Goal: Task Accomplishment & Management: Complete application form

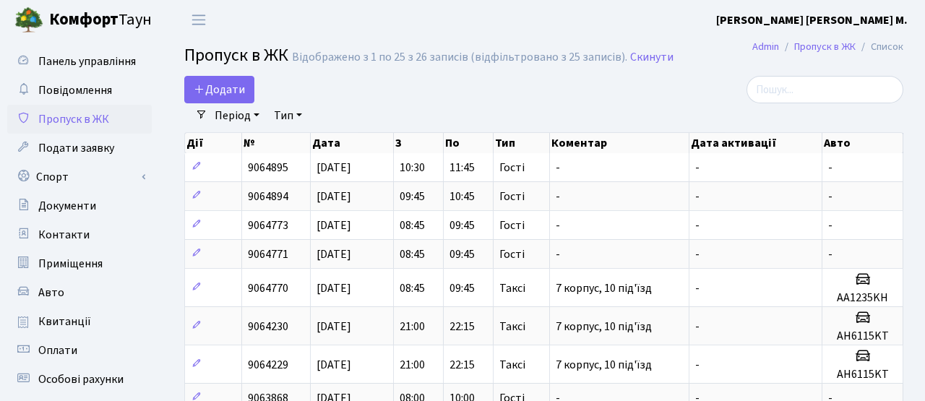
select select "25"
click at [230, 92] on span "Додати" at bounding box center [219, 90] width 51 height 16
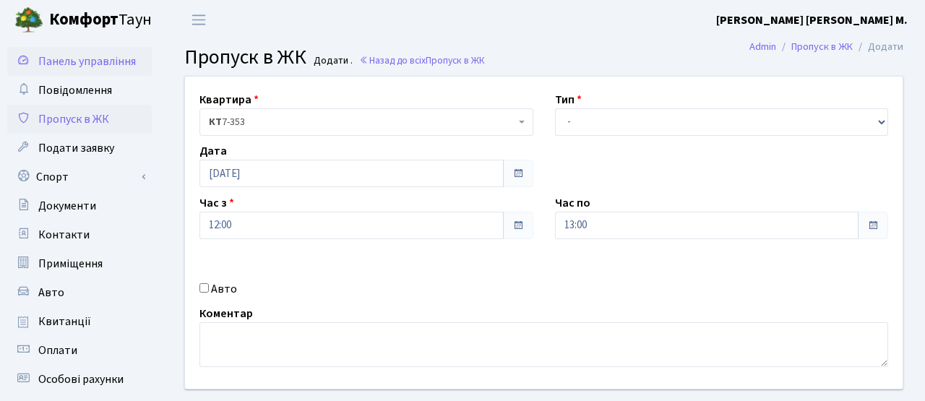
click at [96, 66] on span "Панель управління" at bounding box center [87, 61] width 98 height 16
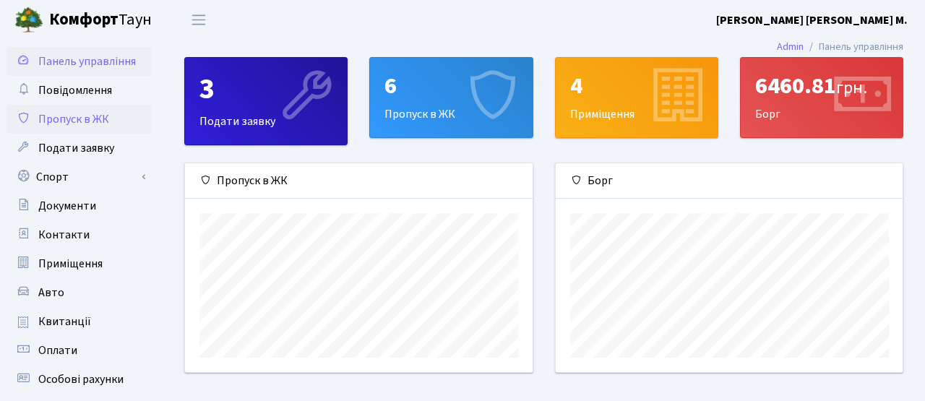
scroll to position [209, 347]
click at [233, 91] on div "3" at bounding box center [266, 89] width 133 height 35
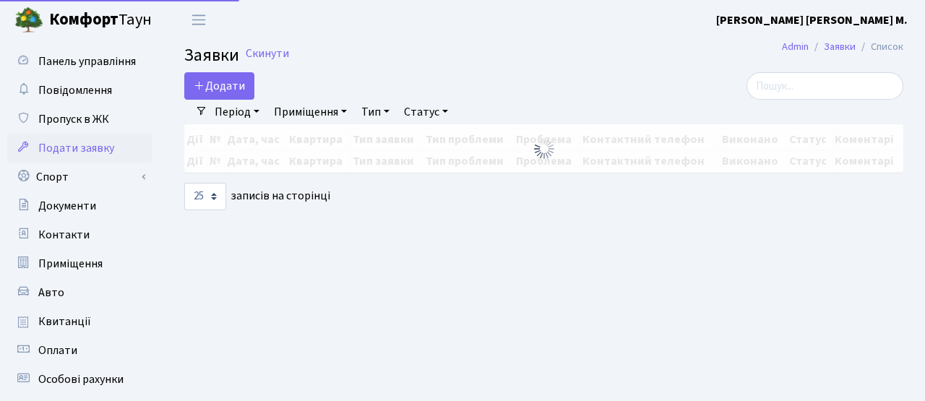
select select "25"
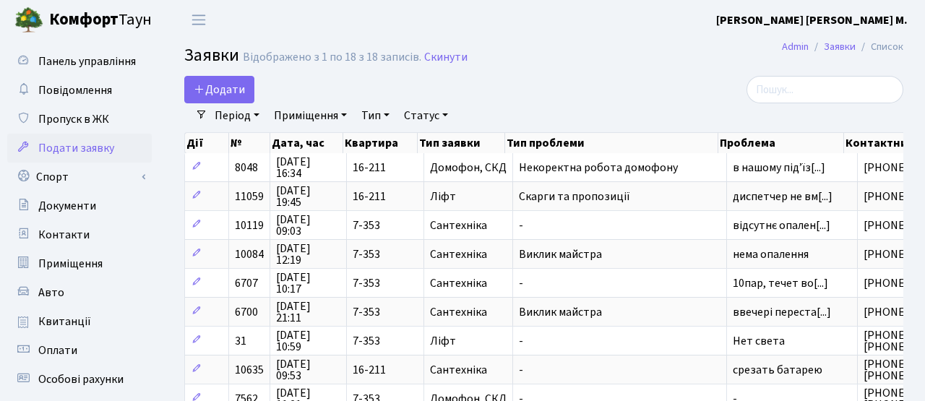
click at [675, 106] on div "Період 12.10.2025 - 12.10.2025 Приміщення - КТ 7-353 КТ 16-211 КТ4 91 КТ4 2-1 Т…" at bounding box center [549, 115] width 685 height 25
click at [85, 121] on span "Пропуск в ЖК" at bounding box center [73, 119] width 71 height 16
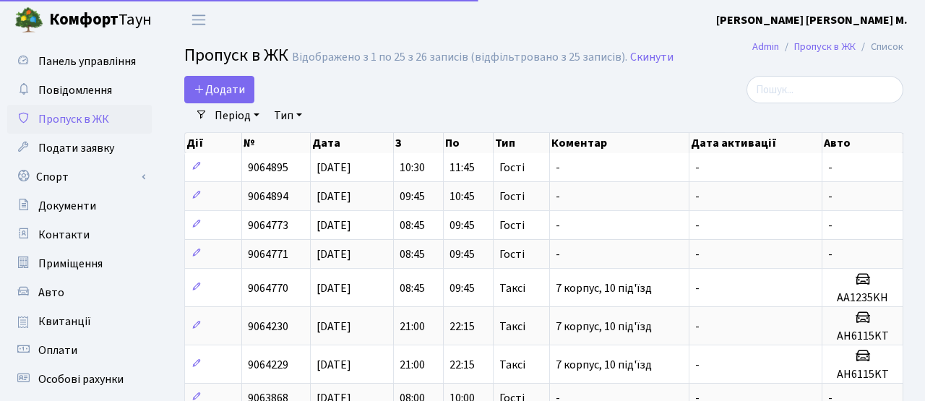
select select "25"
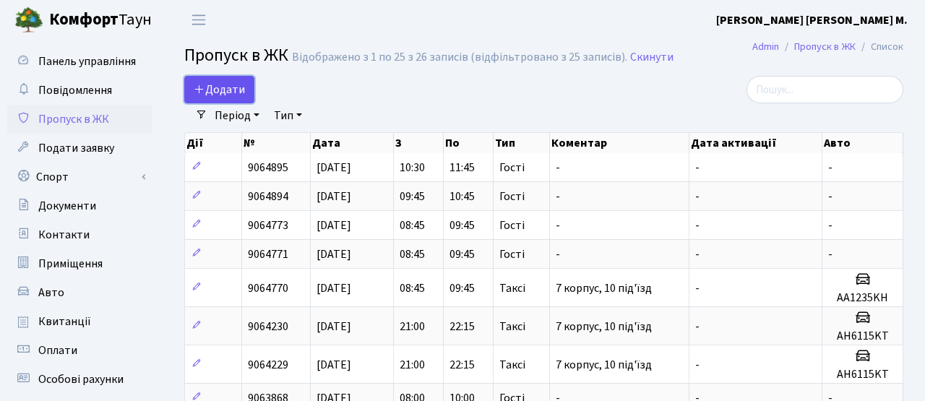
click at [221, 90] on span "Додати" at bounding box center [219, 90] width 51 height 16
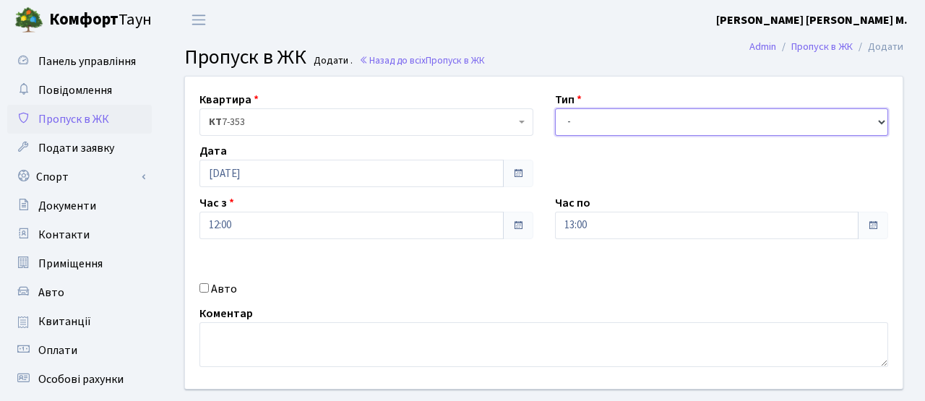
click at [586, 113] on select "- Доставка Таксі Гості Сервіс" at bounding box center [722, 121] width 334 height 27
select select "3"
click at [555, 108] on select "- Доставка Таксі Гості Сервіс" at bounding box center [722, 121] width 334 height 27
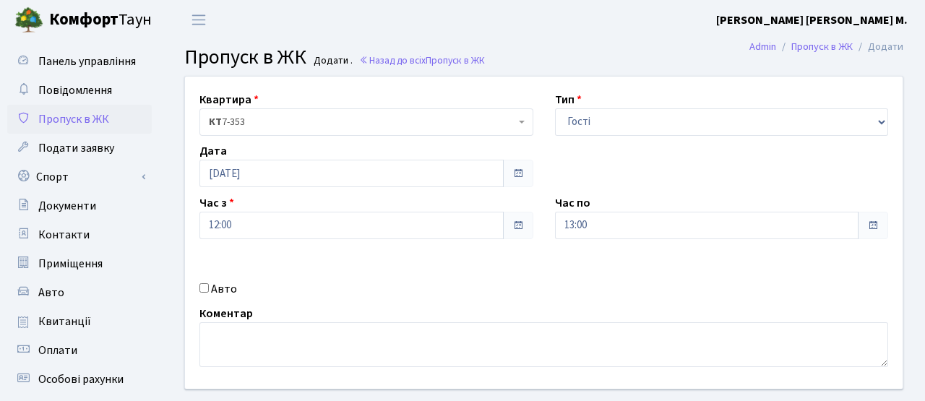
click at [465, 281] on div "Авто" at bounding box center [367, 289] width 356 height 17
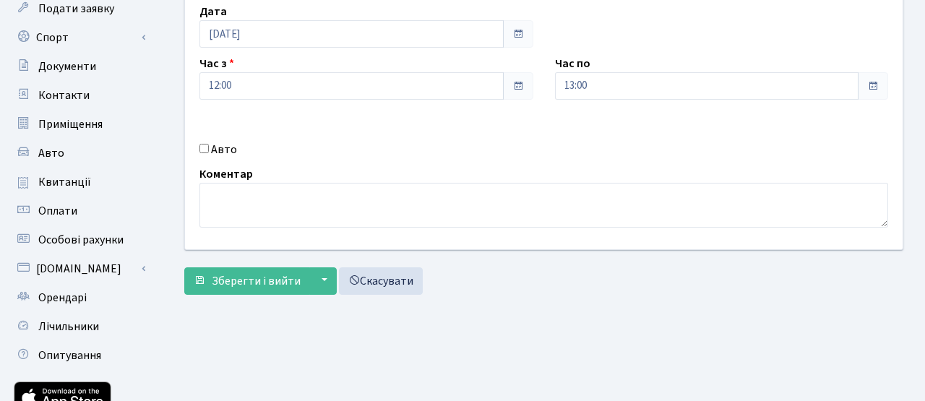
scroll to position [244, 0]
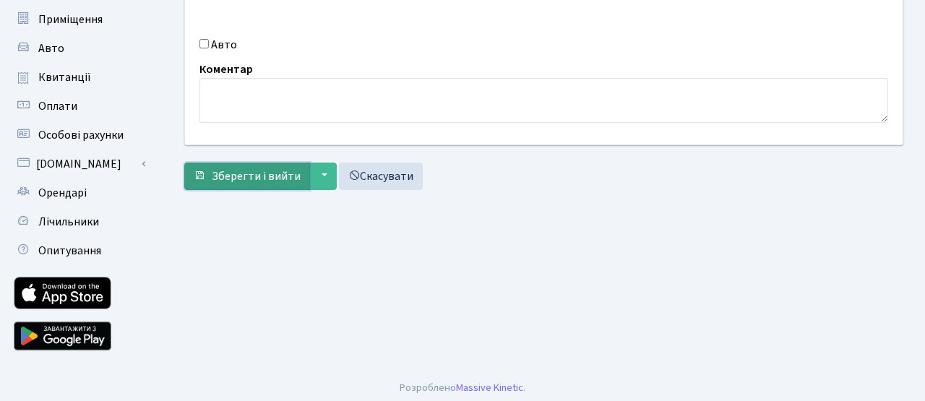
click at [253, 164] on button "Зберегти і вийти" at bounding box center [247, 176] width 126 height 27
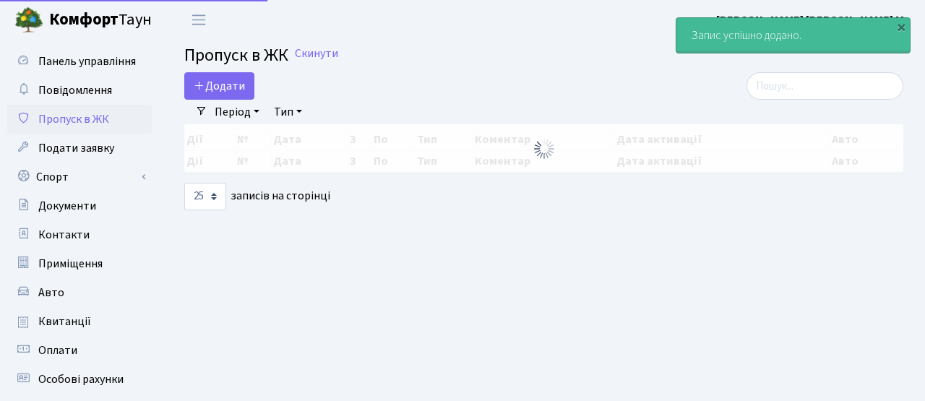
select select "25"
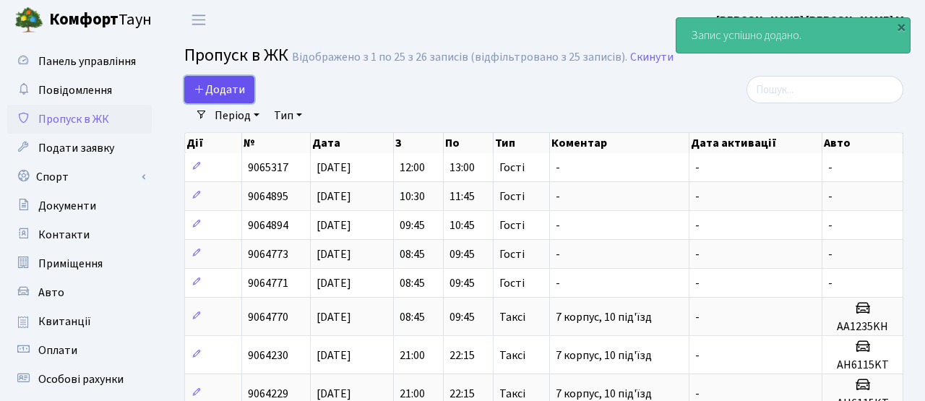
click at [218, 79] on link "Додати" at bounding box center [219, 89] width 70 height 27
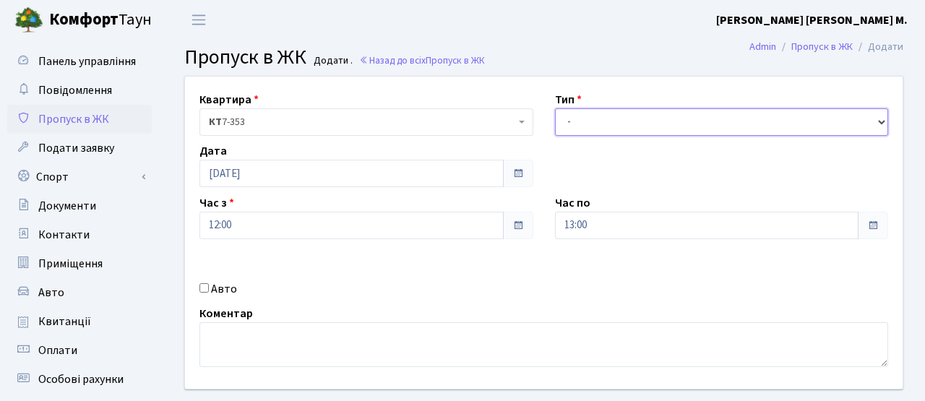
click at [624, 130] on select "- Доставка Таксі Гості Сервіс" at bounding box center [722, 121] width 334 height 27
select select "3"
click at [555, 108] on select "- Доставка Таксі Гості Сервіс" at bounding box center [722, 121] width 334 height 27
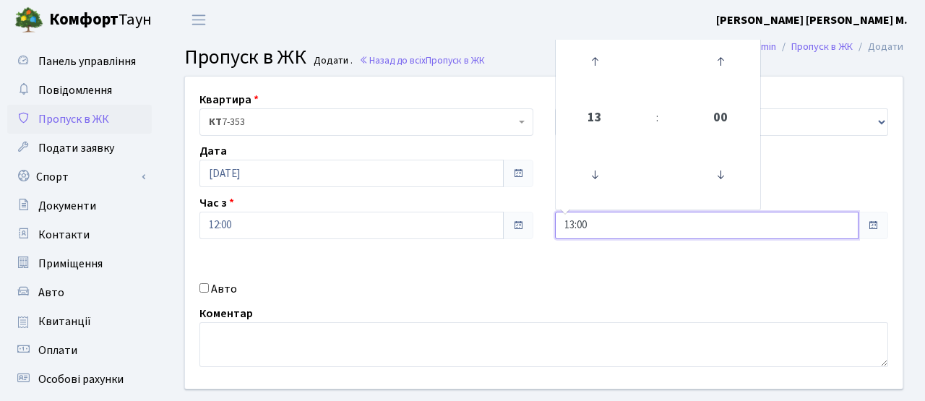
click at [606, 233] on input "13:00" at bounding box center [707, 225] width 304 height 27
click at [596, 65] on icon at bounding box center [594, 61] width 39 height 39
type input "14:00"
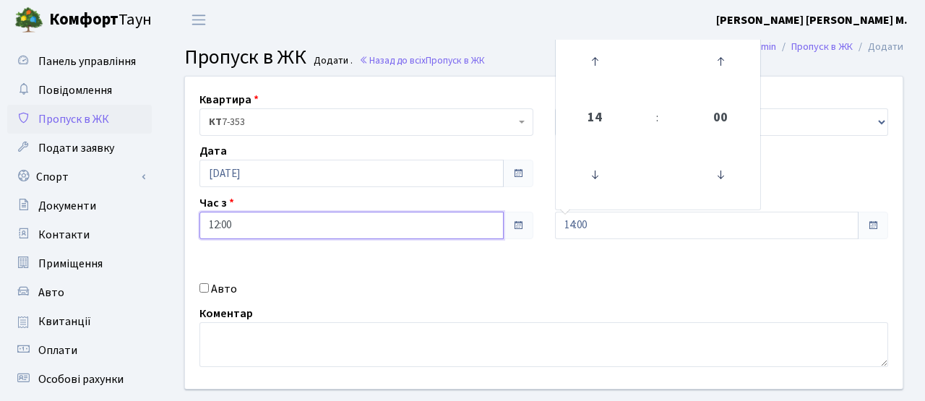
click at [334, 226] on input "12:00" at bounding box center [352, 225] width 304 height 27
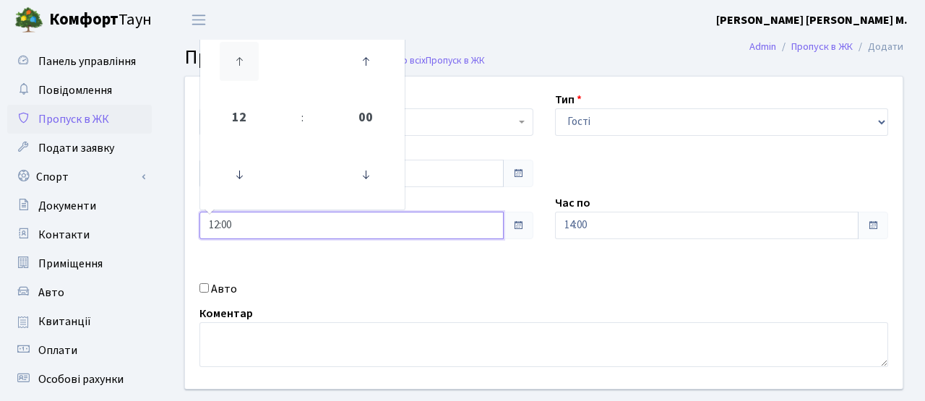
click at [235, 65] on icon at bounding box center [239, 61] width 39 height 39
type input "13:00"
click at [351, 294] on div "Авто" at bounding box center [367, 289] width 356 height 17
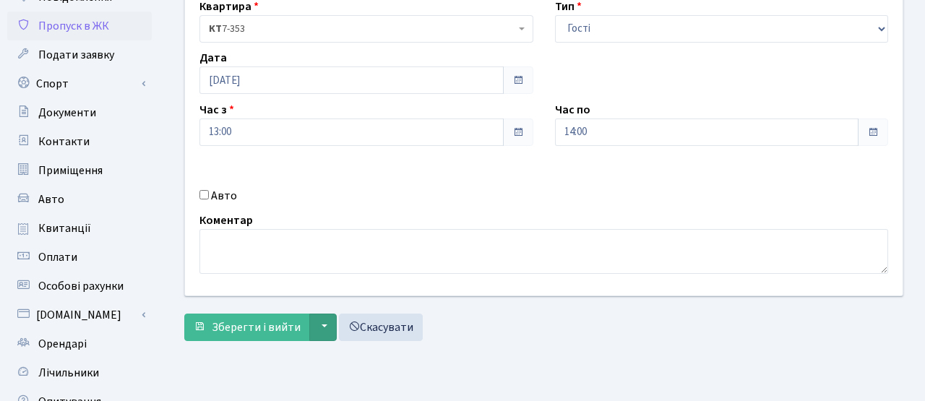
scroll to position [121, 0]
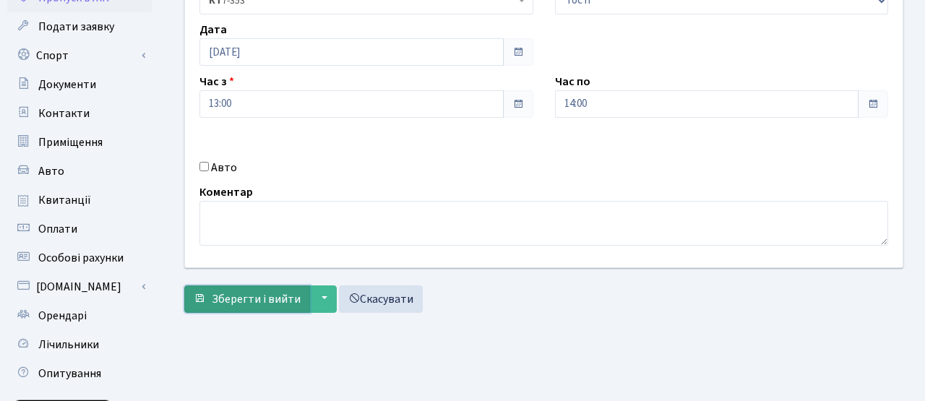
click at [291, 298] on span "Зберегти і вийти" at bounding box center [256, 299] width 89 height 16
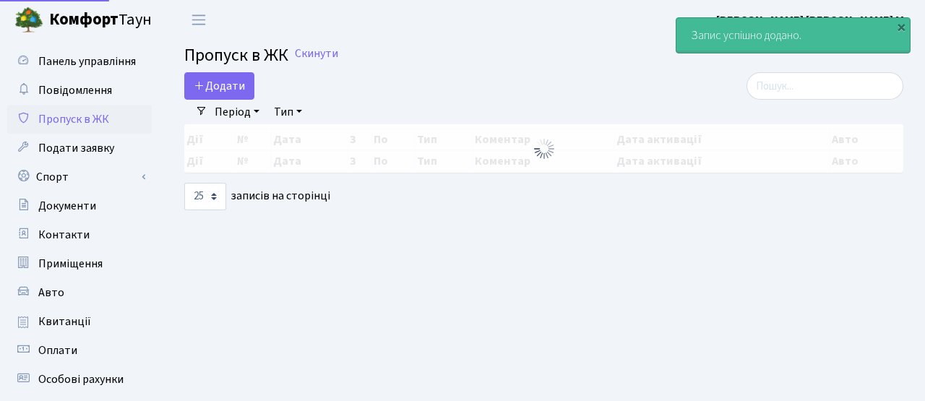
select select "25"
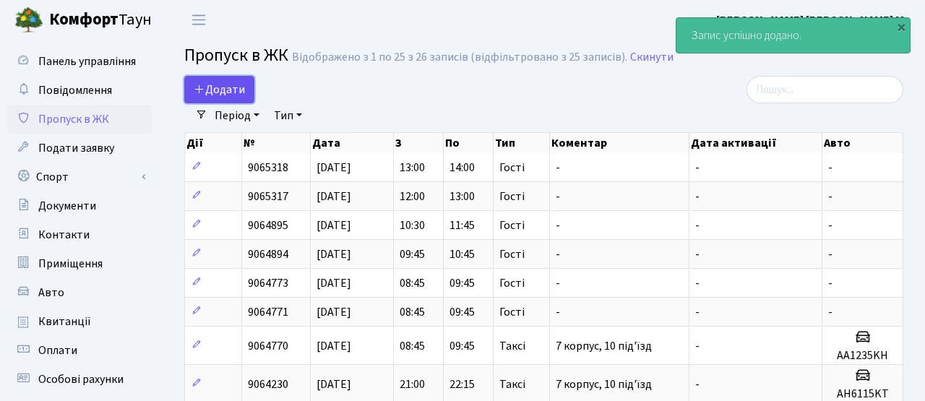
click at [231, 77] on link "Додати" at bounding box center [219, 89] width 70 height 27
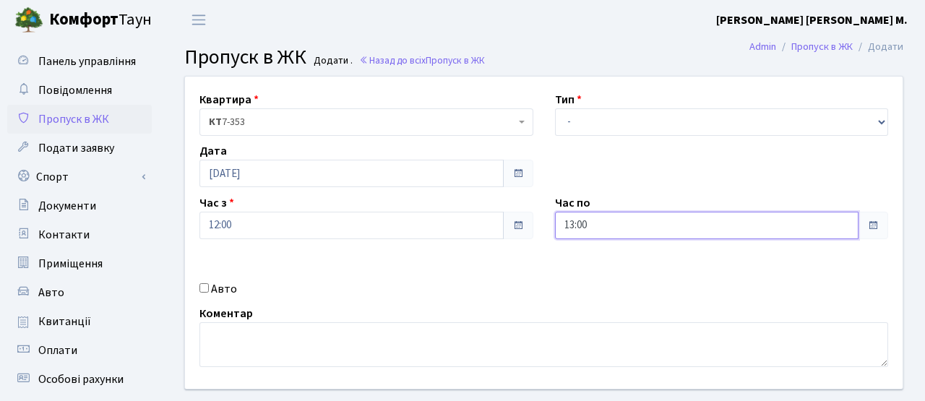
click at [628, 225] on input "13:00" at bounding box center [707, 225] width 304 height 27
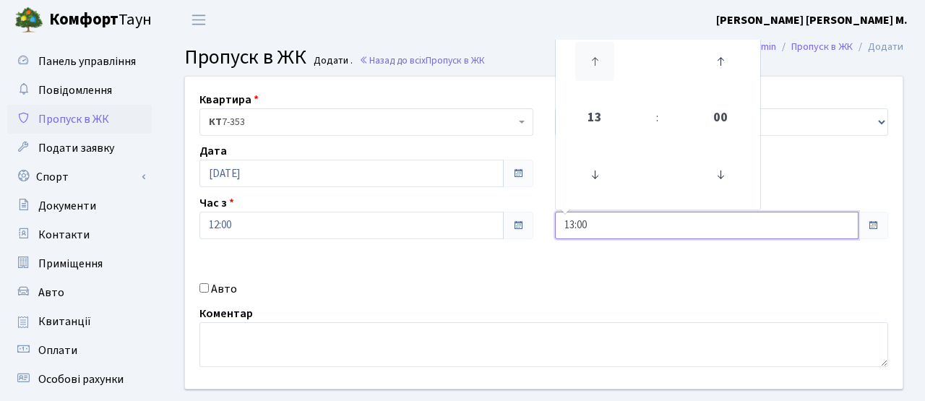
click at [605, 67] on icon at bounding box center [594, 61] width 39 height 39
type input "15:00"
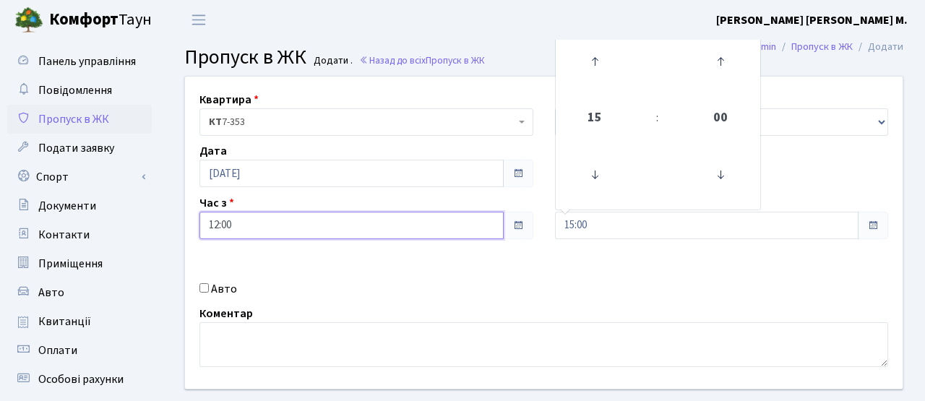
click at [327, 236] on input "12:00" at bounding box center [352, 225] width 304 height 27
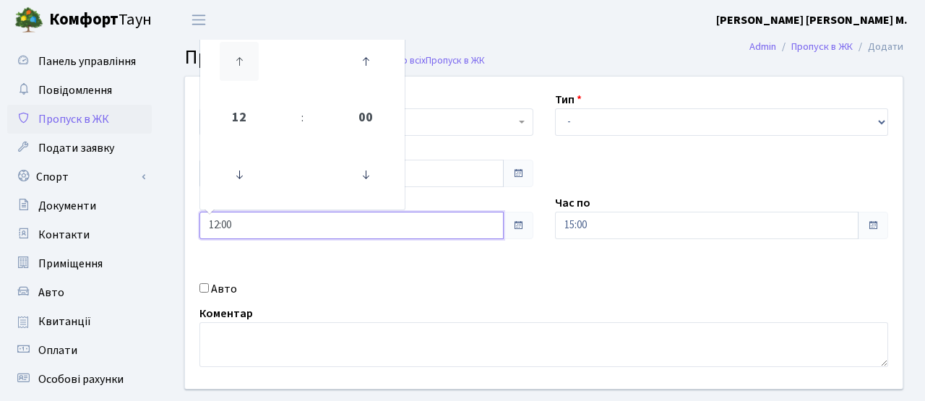
click at [247, 59] on icon at bounding box center [239, 61] width 39 height 39
type input "14:00"
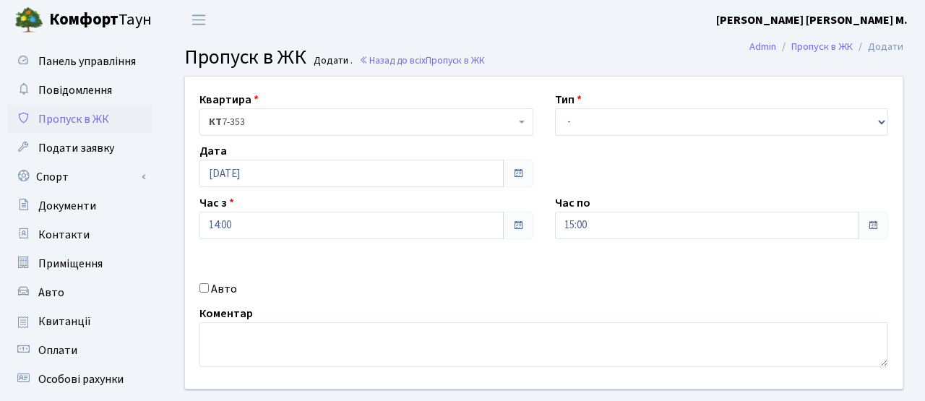
drag, startPoint x: 332, startPoint y: 305, endPoint x: 453, endPoint y: 228, distance: 143.4
click at [335, 303] on div "Квартира <b>КТ</b>&nbsp;&nbsp;&nbsp;&nbsp;7-353 <b>КТ</b>&nbsp;&nbsp;&nbsp;&nbs…" at bounding box center [544, 233] width 740 height 312
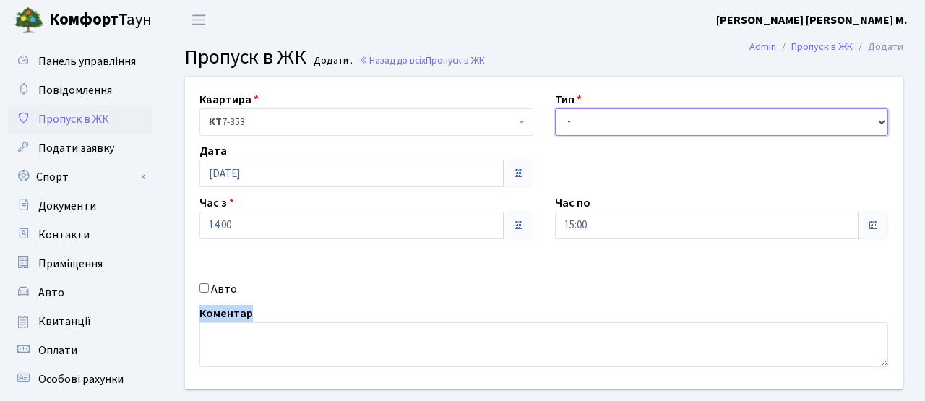
click at [592, 122] on select "- Доставка Таксі Гості Сервіс" at bounding box center [722, 121] width 334 height 27
select select "3"
click at [555, 108] on select "- Доставка Таксі Гості Сервіс" at bounding box center [722, 121] width 334 height 27
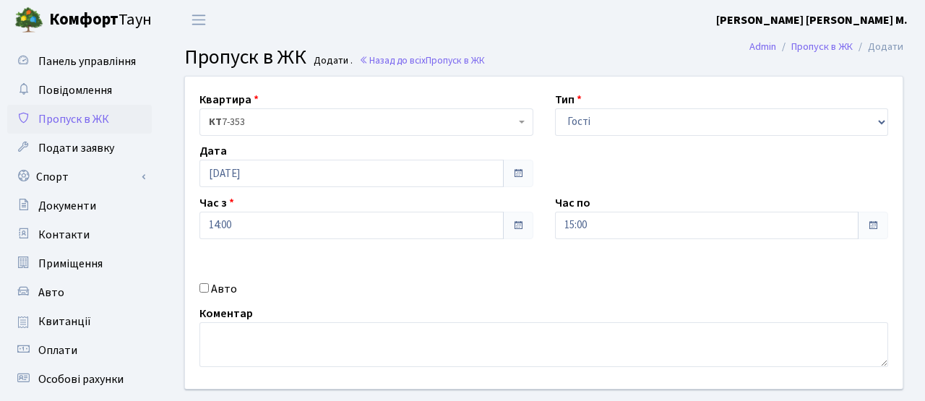
click at [487, 275] on div "Квартира <b>КТ</b>&nbsp;&nbsp;&nbsp;&nbsp;7-353 <b>КТ</b>&nbsp;&nbsp;&nbsp;&nbs…" at bounding box center [544, 233] width 740 height 312
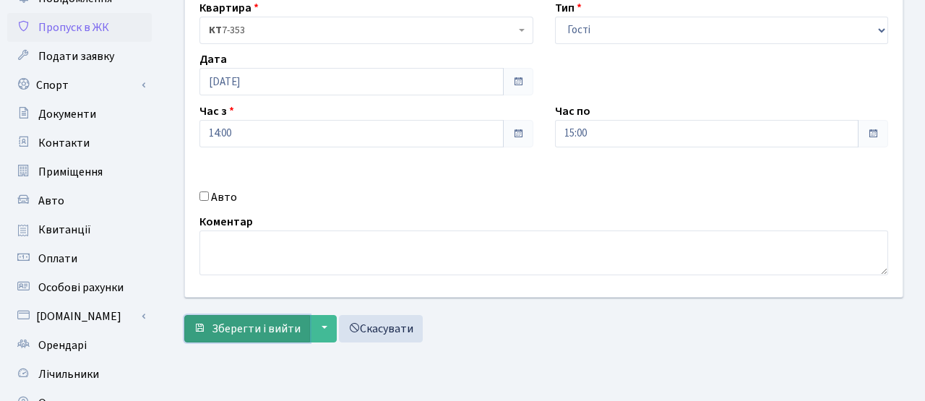
click at [273, 324] on span "Зберегти і вийти" at bounding box center [256, 329] width 89 height 16
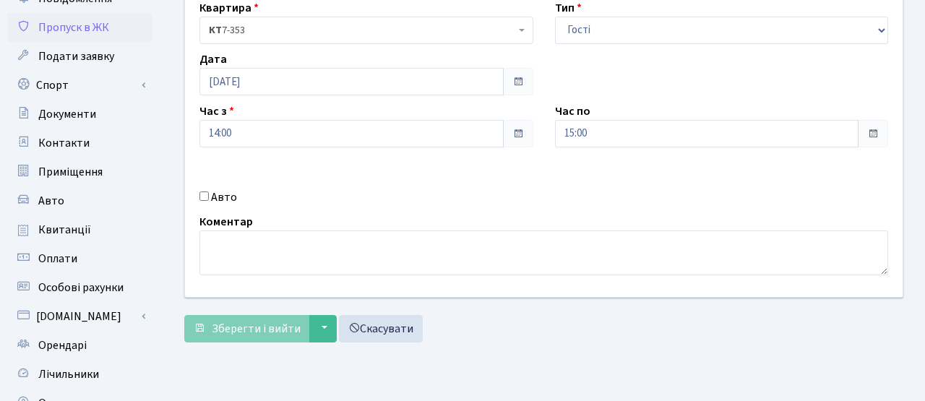
scroll to position [84, 0]
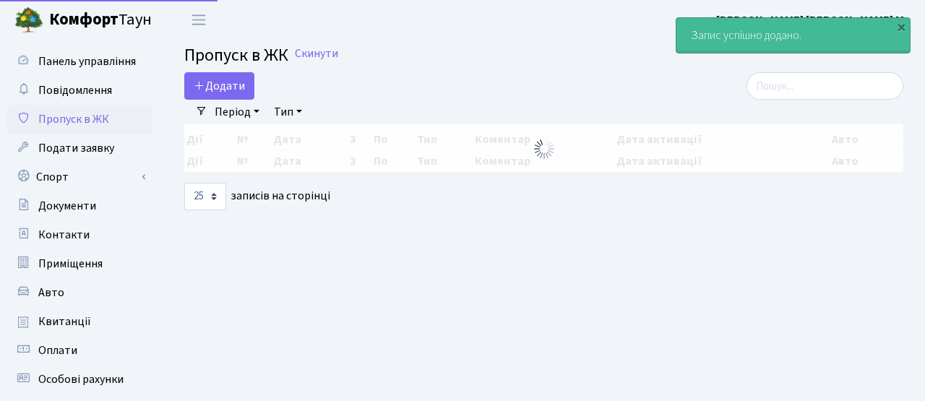
select select "25"
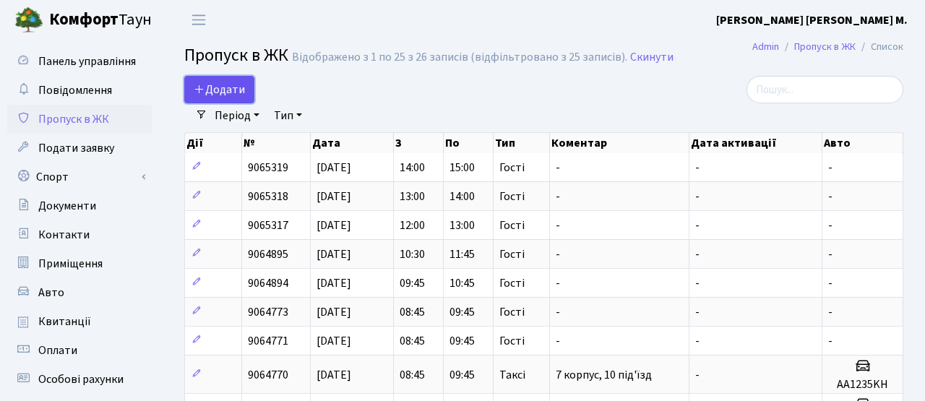
click at [238, 90] on span "Додати" at bounding box center [219, 90] width 51 height 16
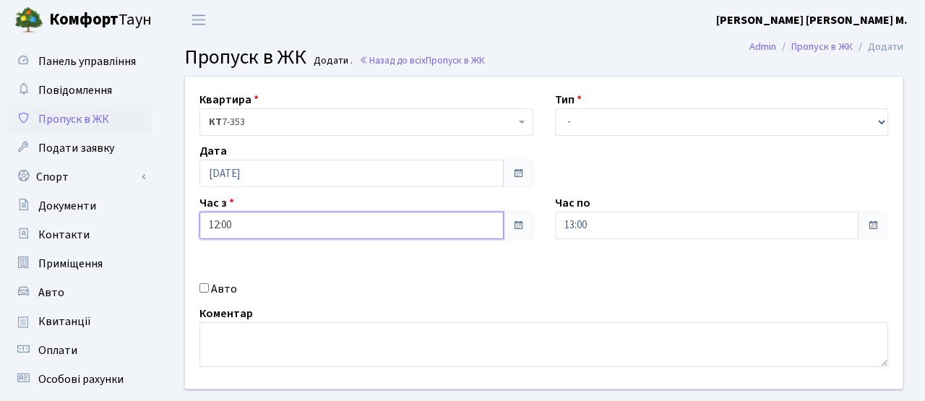
click at [336, 231] on input "12:00" at bounding box center [352, 225] width 304 height 27
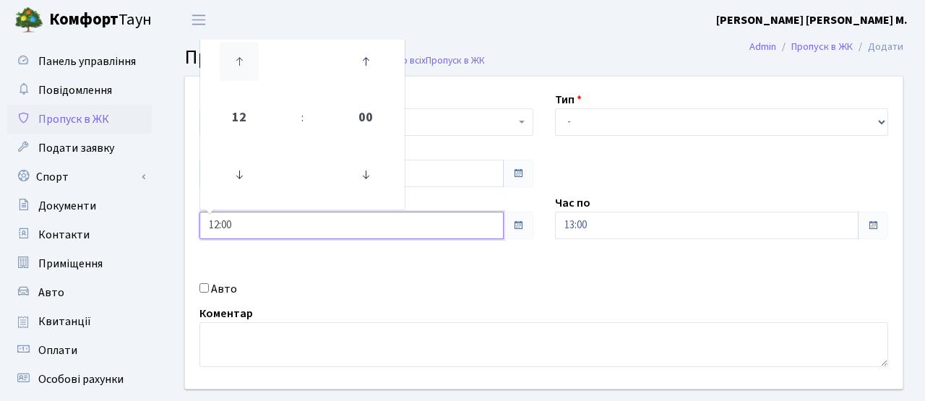
click at [248, 64] on icon at bounding box center [239, 61] width 39 height 39
click at [241, 166] on icon at bounding box center [239, 174] width 39 height 39
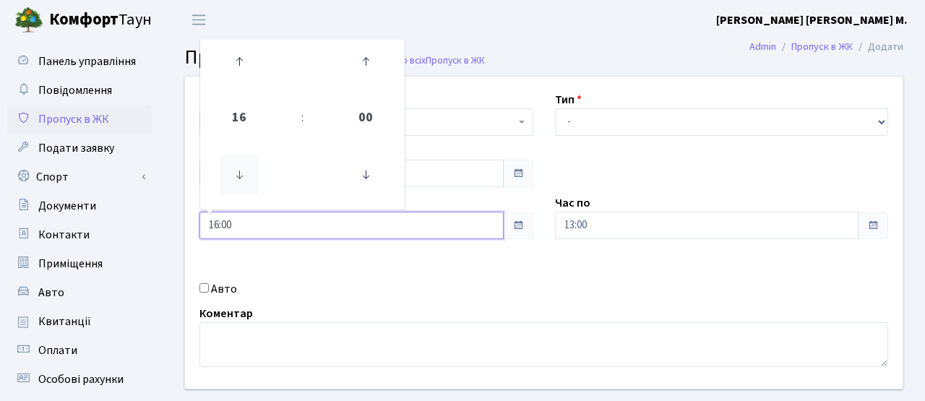
type input "15:00"
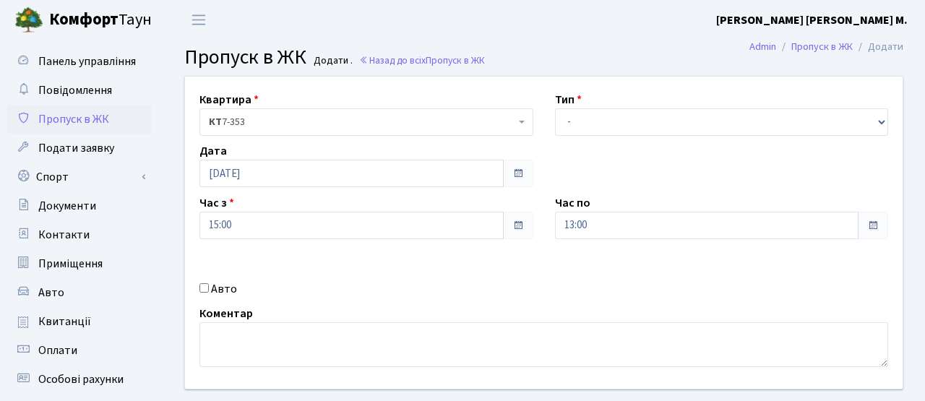
click at [613, 239] on div "Квартира <b>КТ</b>&nbsp;&nbsp;&nbsp;&nbsp;7-353 <b>КТ</b>&nbsp;&nbsp;&nbsp;&nbs…" at bounding box center [544, 233] width 740 height 312
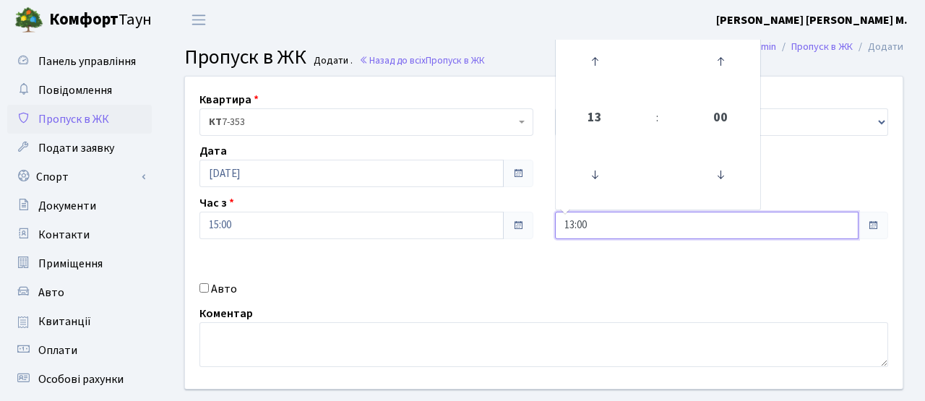
click at [620, 229] on input "13:00" at bounding box center [707, 225] width 304 height 27
click at [606, 74] on icon at bounding box center [594, 61] width 39 height 39
type input "16:00"
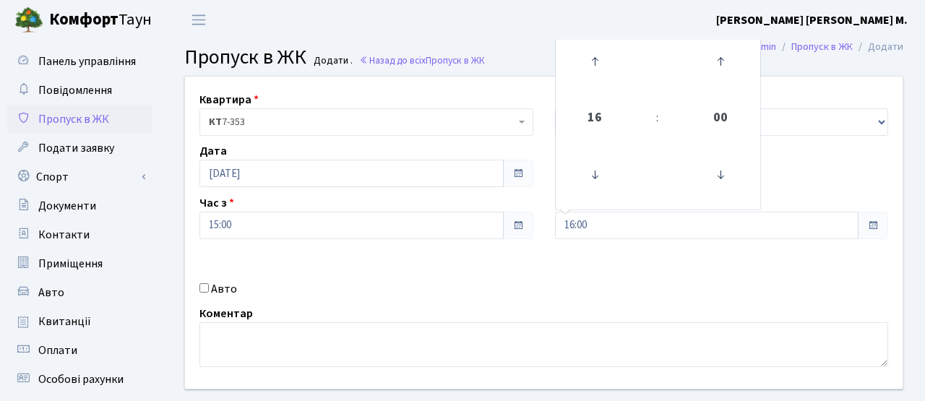
drag, startPoint x: 562, startPoint y: 304, endPoint x: 568, endPoint y: 298, distance: 8.2
click at [562, 305] on div "Коментар" at bounding box center [544, 336] width 711 height 62
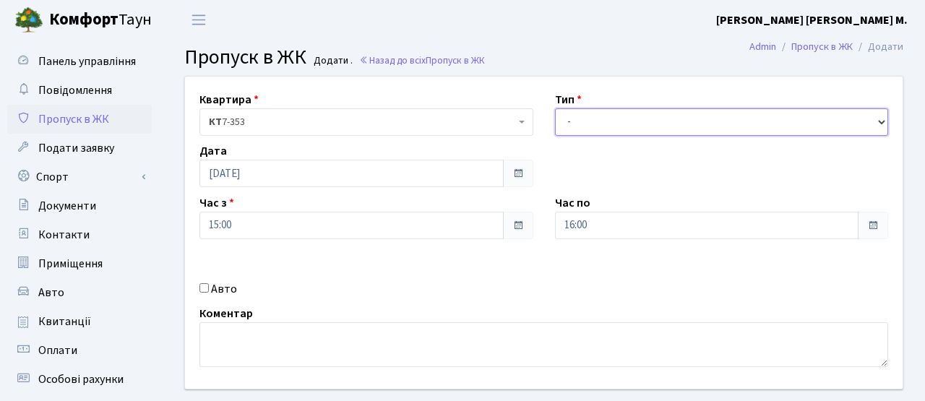
click at [610, 134] on select "- Доставка Таксі Гості Сервіс" at bounding box center [722, 121] width 334 height 27
select select "3"
click at [555, 108] on select "- Доставка Таксі Гості Сервіс" at bounding box center [722, 121] width 334 height 27
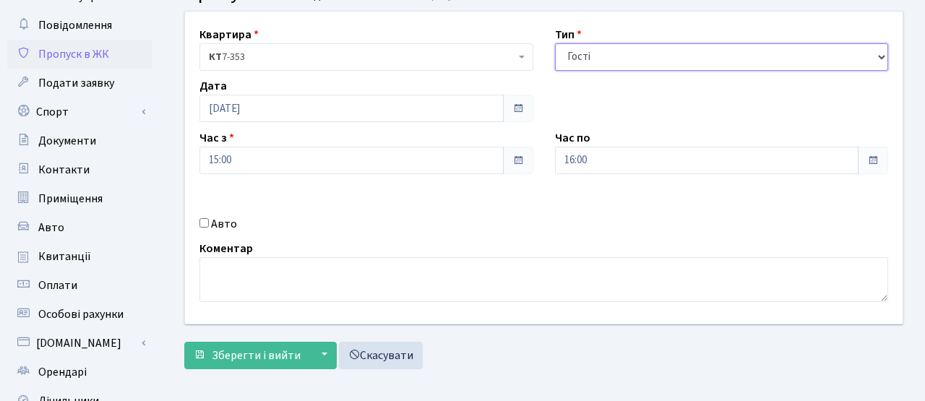
scroll to position [87, 0]
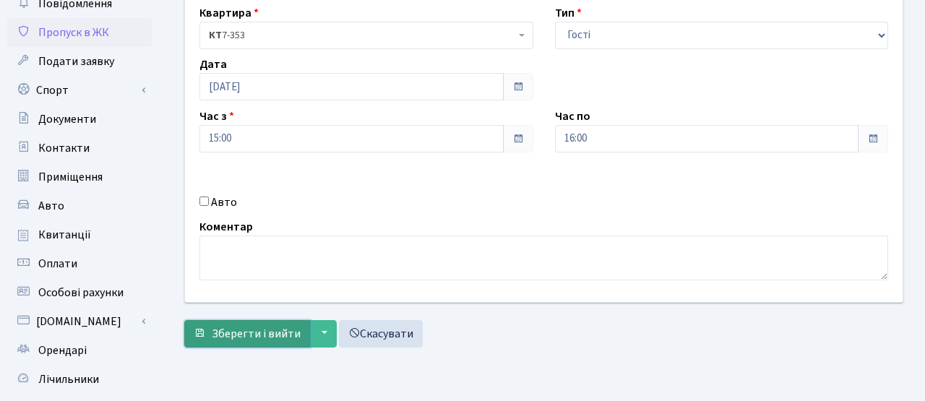
click at [287, 344] on button "Зберегти і вийти" at bounding box center [247, 333] width 126 height 27
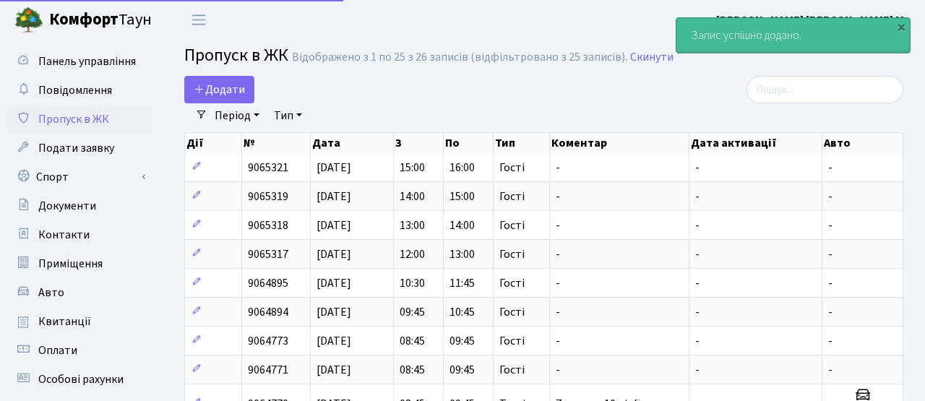
select select "25"
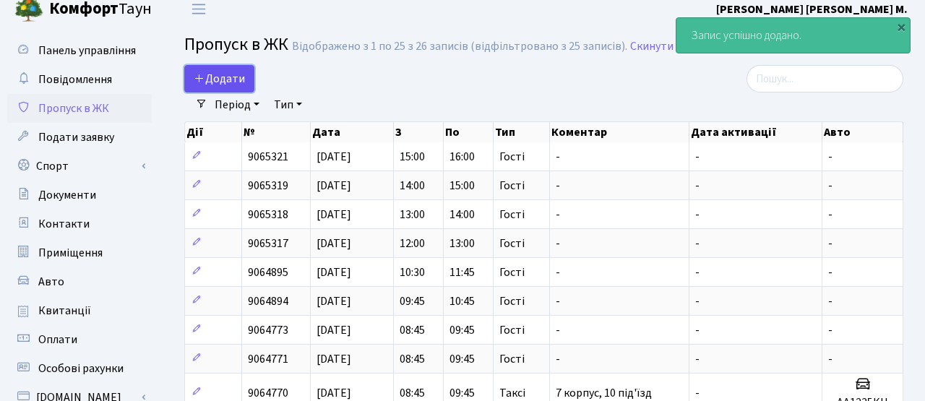
click at [232, 82] on span "Додати" at bounding box center [219, 79] width 51 height 16
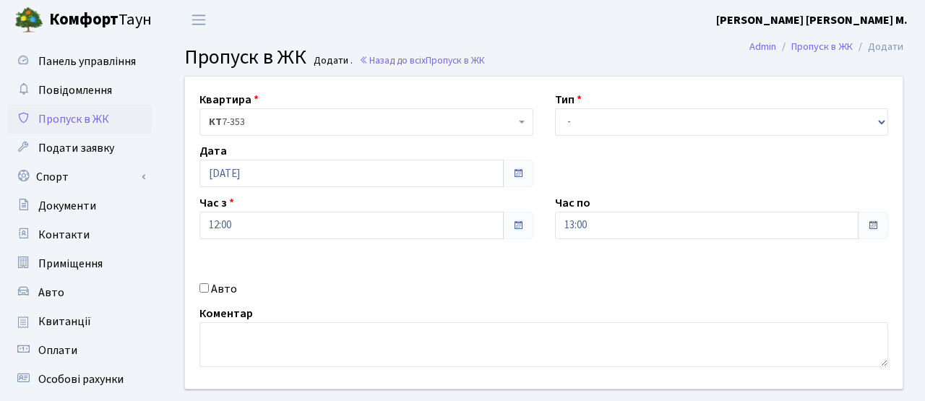
drag, startPoint x: 346, startPoint y: 206, endPoint x: 340, endPoint y: 226, distance: 21.1
click at [346, 206] on div "Час з 12:00" at bounding box center [367, 216] width 356 height 45
click at [340, 226] on input "12:00" at bounding box center [352, 225] width 304 height 27
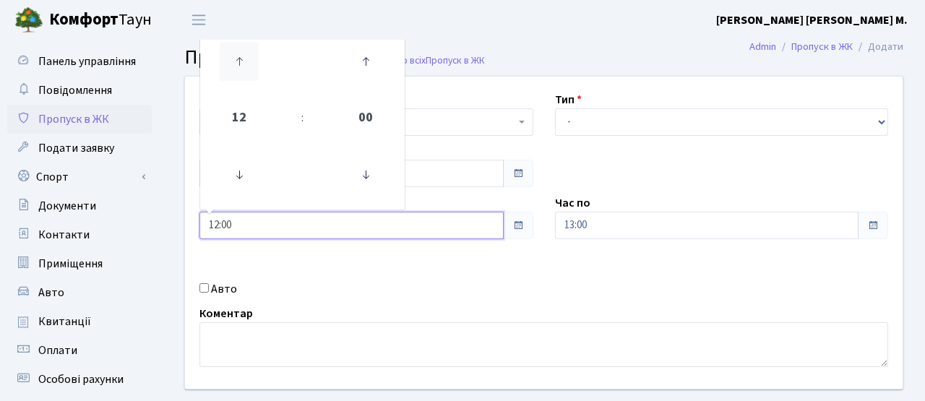
click at [241, 75] on icon at bounding box center [239, 61] width 39 height 39
click at [241, 74] on icon at bounding box center [239, 61] width 39 height 39
click at [248, 70] on icon at bounding box center [239, 61] width 39 height 39
type input "16:00"
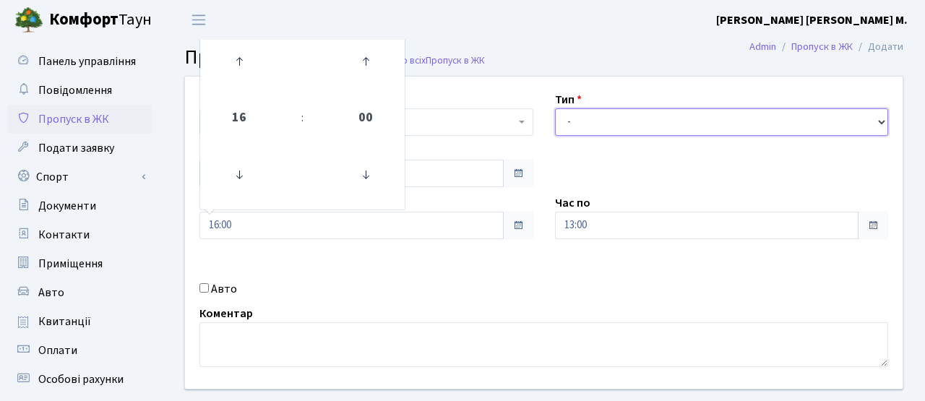
click at [618, 123] on select "- Доставка Таксі Гості Сервіс" at bounding box center [722, 121] width 334 height 27
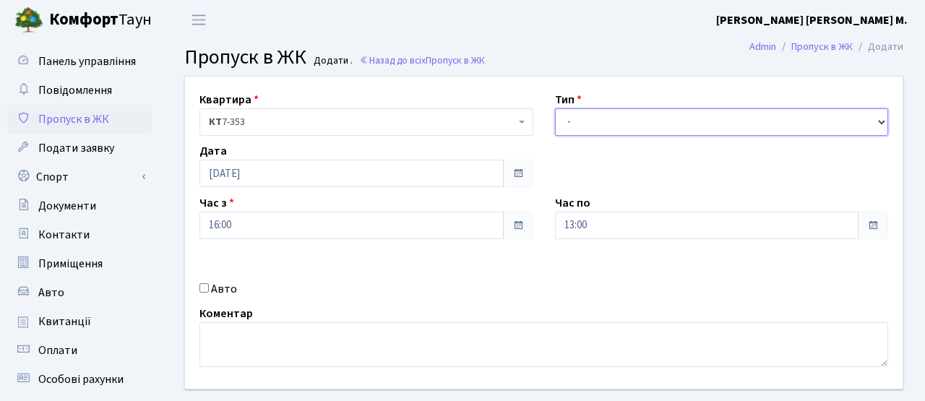
select select "3"
click at [555, 108] on select "- Доставка Таксі Гості Сервіс" at bounding box center [722, 121] width 334 height 27
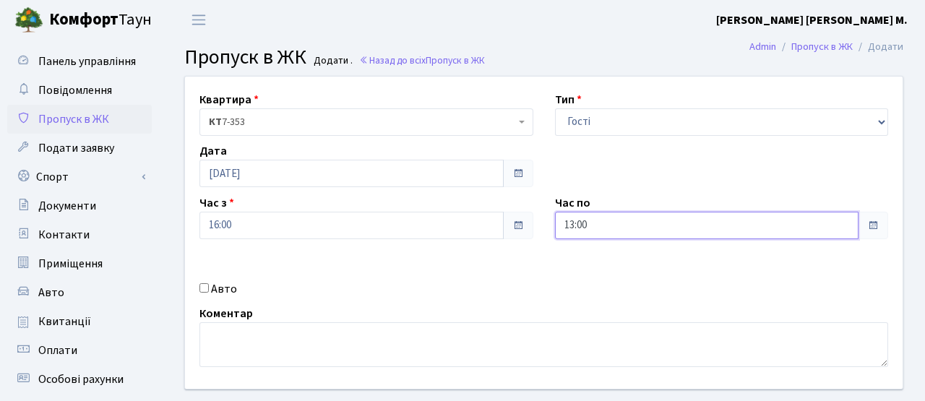
click at [630, 222] on input "13:00" at bounding box center [707, 225] width 304 height 27
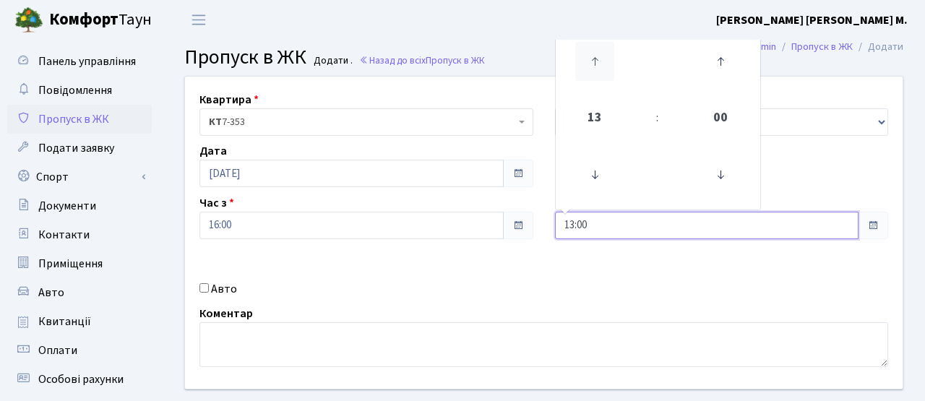
click at [608, 64] on icon at bounding box center [594, 61] width 39 height 39
click at [607, 64] on icon at bounding box center [594, 61] width 39 height 39
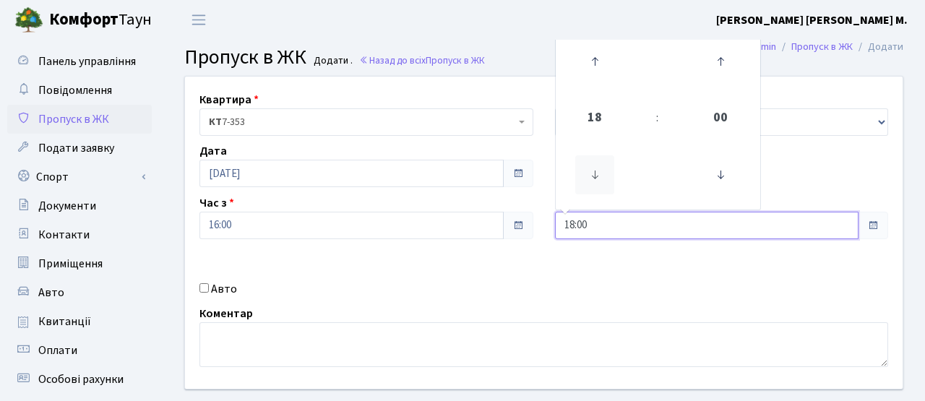
click at [596, 168] on icon at bounding box center [594, 174] width 39 height 39
click at [591, 64] on icon at bounding box center [594, 61] width 39 height 39
type input "17:00"
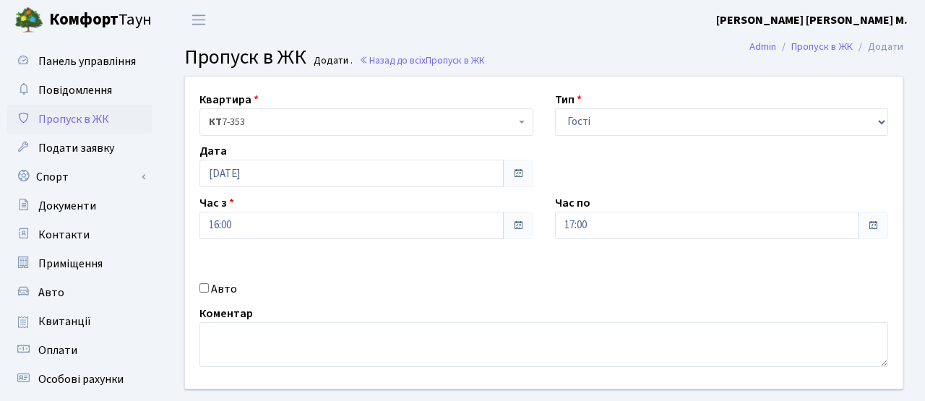
click at [359, 288] on div "Авто" at bounding box center [367, 289] width 356 height 17
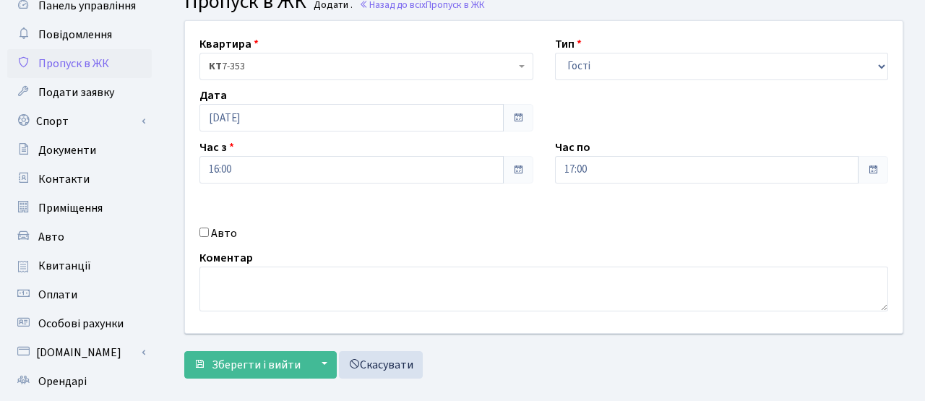
scroll to position [72, 0]
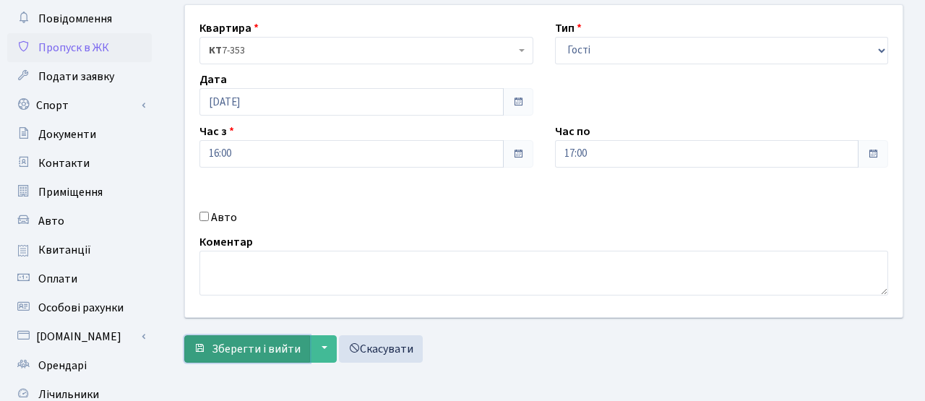
click at [242, 354] on span "Зберегти і вийти" at bounding box center [256, 349] width 89 height 16
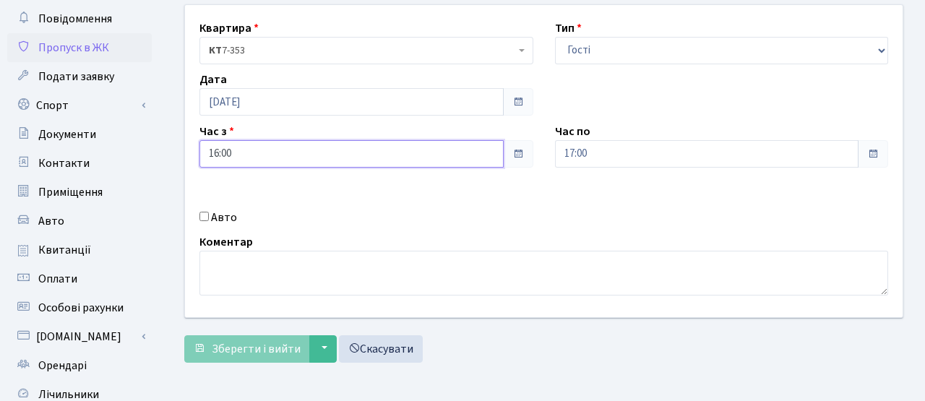
click at [374, 158] on input "16:00" at bounding box center [352, 153] width 304 height 27
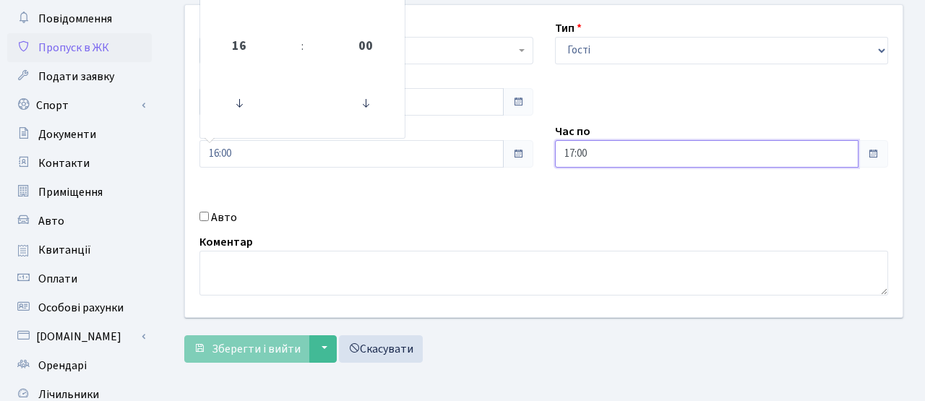
click at [617, 147] on input "17:00" at bounding box center [707, 153] width 304 height 27
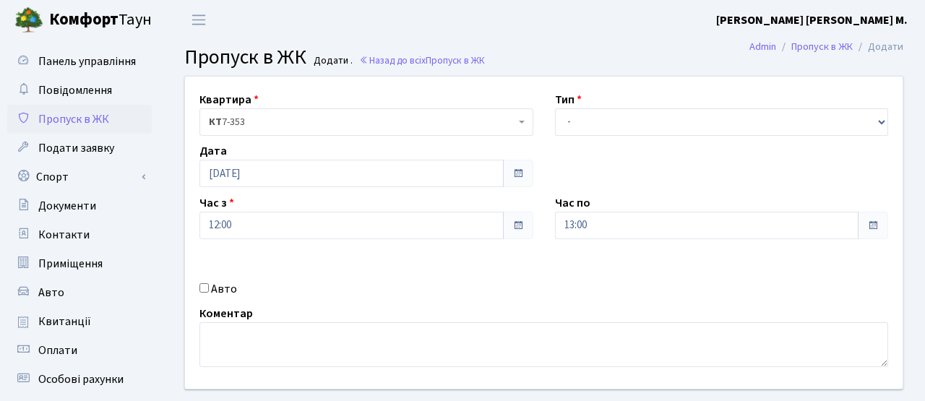
scroll to position [72, 0]
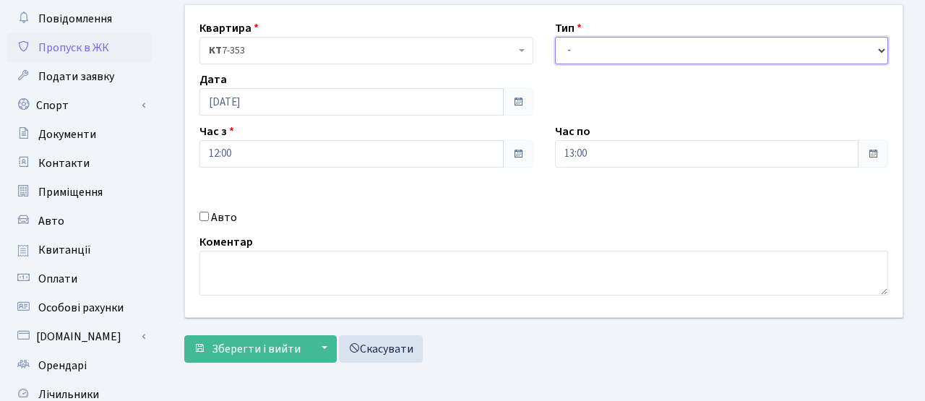
click at [580, 55] on select "- Доставка Таксі Гості Сервіс" at bounding box center [722, 50] width 334 height 27
select select "3"
click at [555, 37] on select "- Доставка Таксі Гості Сервіс" at bounding box center [722, 50] width 334 height 27
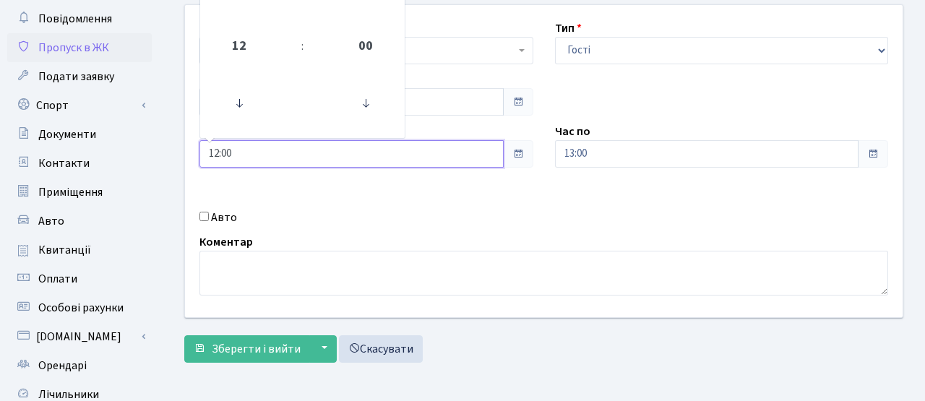
click at [343, 146] on input "12:00" at bounding box center [352, 153] width 304 height 27
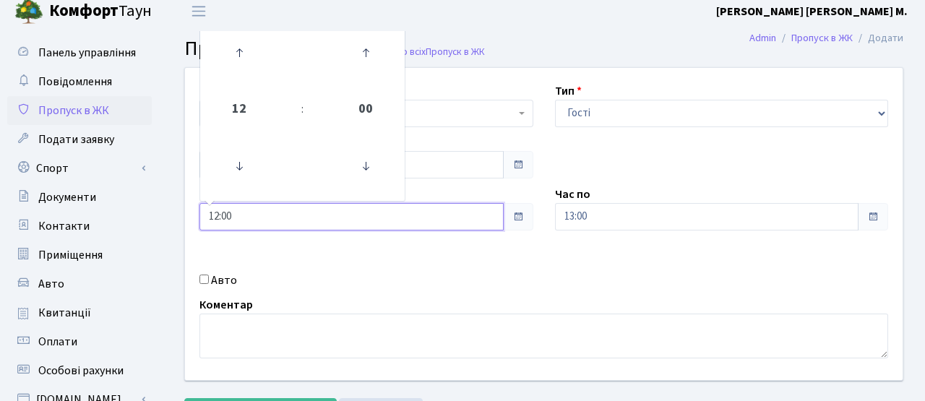
scroll to position [0, 0]
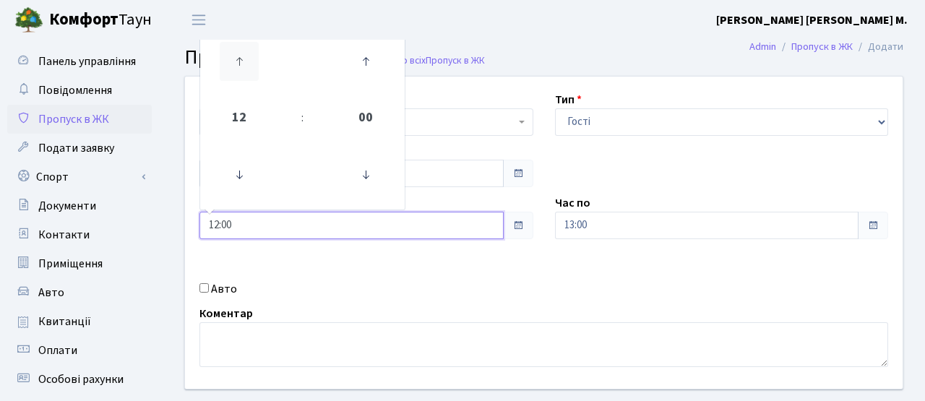
click at [232, 62] on icon at bounding box center [239, 61] width 39 height 39
type input "16:00"
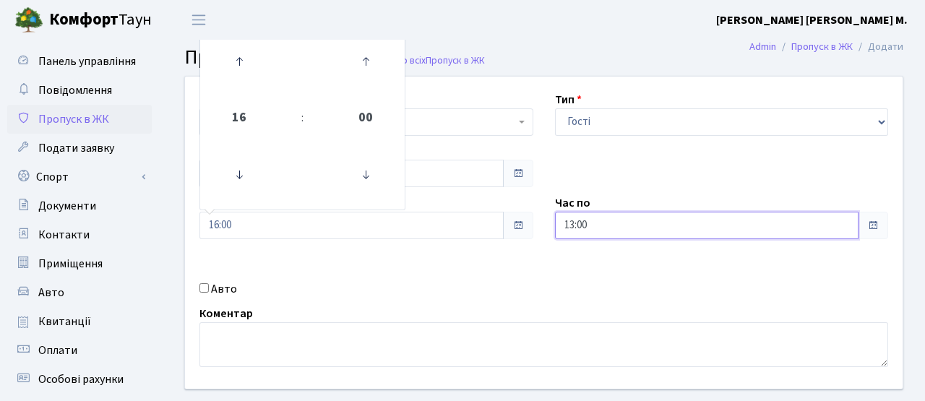
click at [599, 225] on input "13:00" at bounding box center [707, 225] width 304 height 27
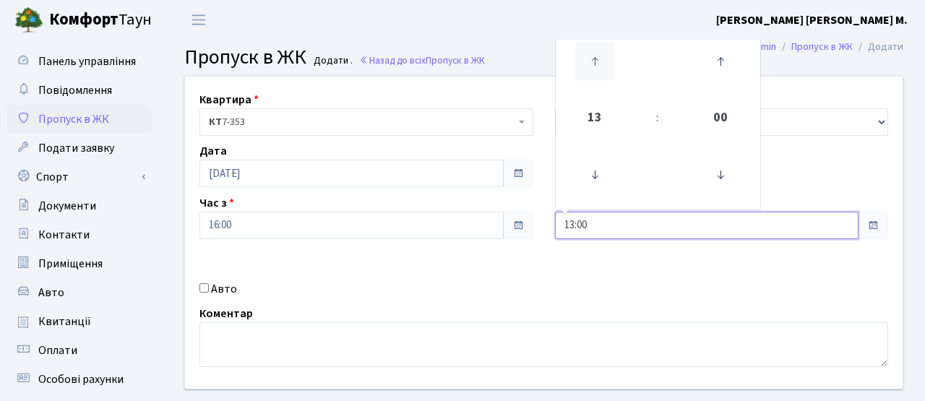
click at [604, 69] on icon at bounding box center [594, 61] width 39 height 39
type input "17:00"
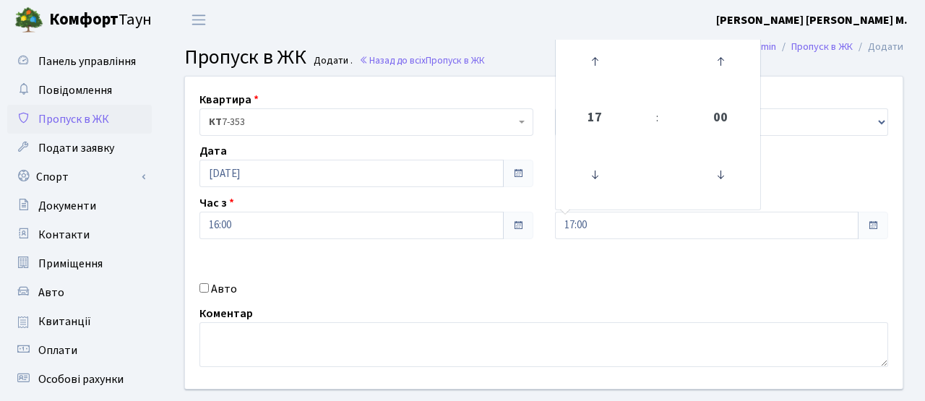
click at [386, 317] on div "Коментар" at bounding box center [544, 336] width 711 height 62
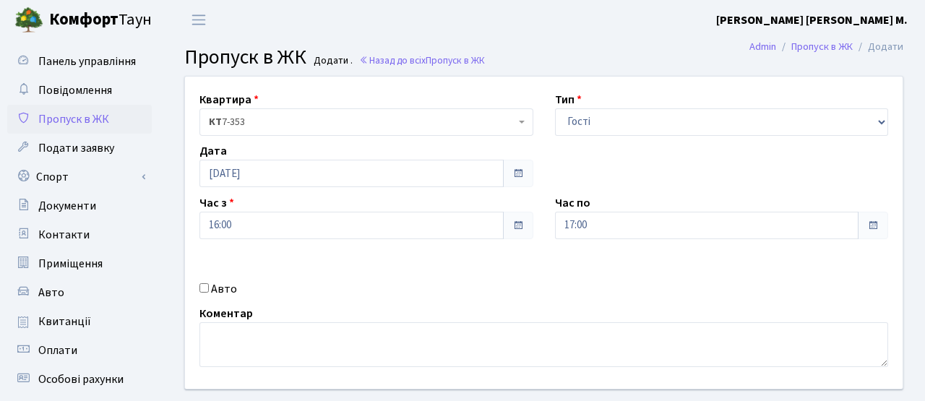
scroll to position [44, 0]
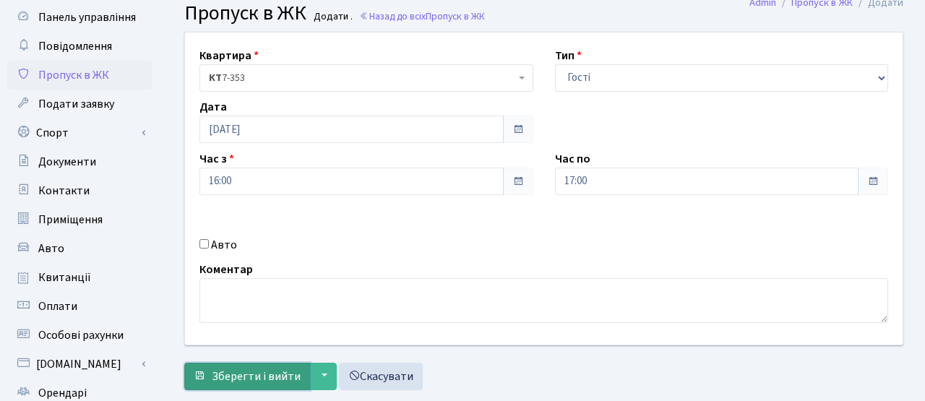
click at [264, 366] on button "Зберегти і вийти" at bounding box center [247, 376] width 126 height 27
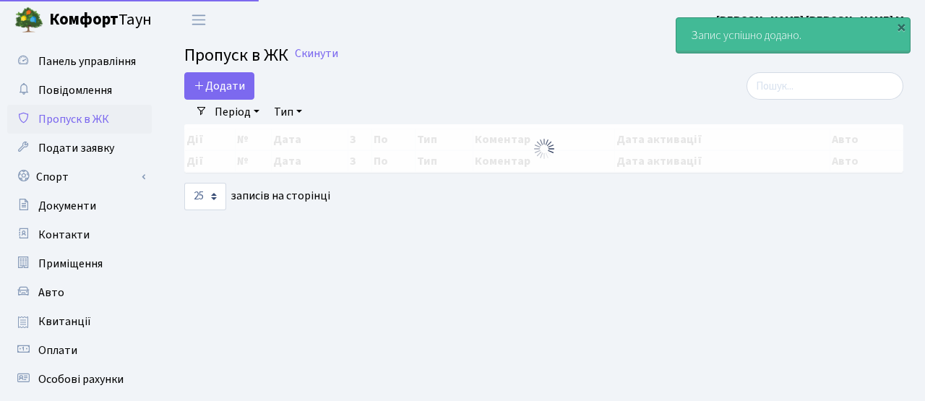
select select "25"
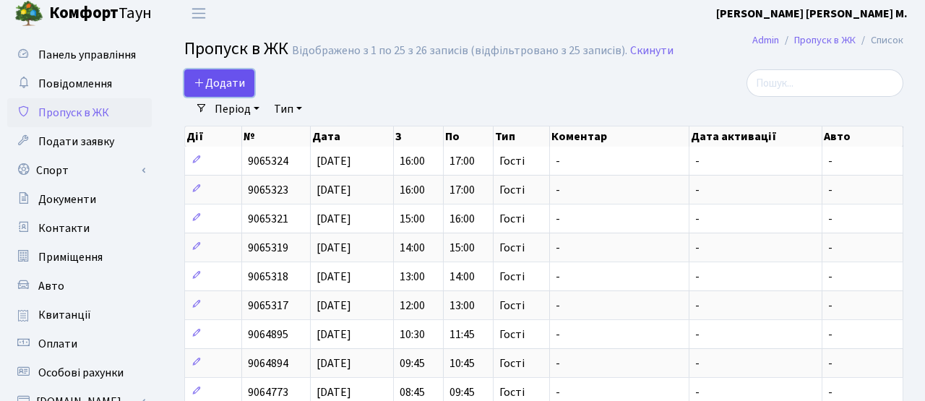
click at [234, 80] on span "Додати" at bounding box center [219, 83] width 51 height 16
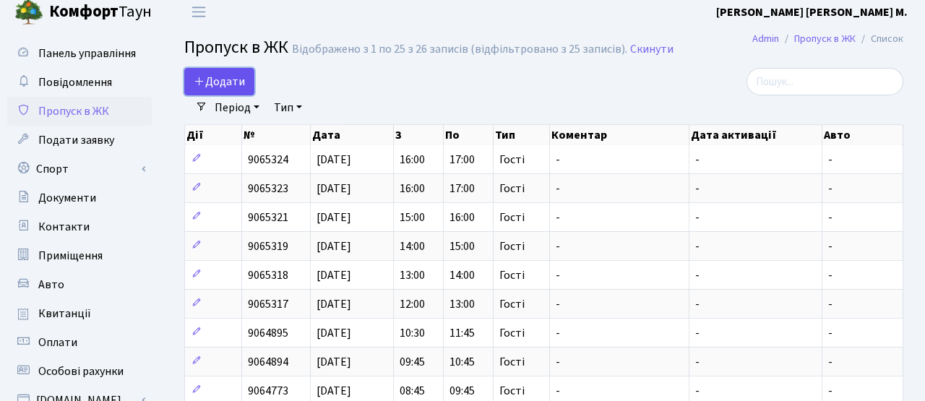
click at [247, 82] on link "Додати" at bounding box center [219, 81] width 70 height 27
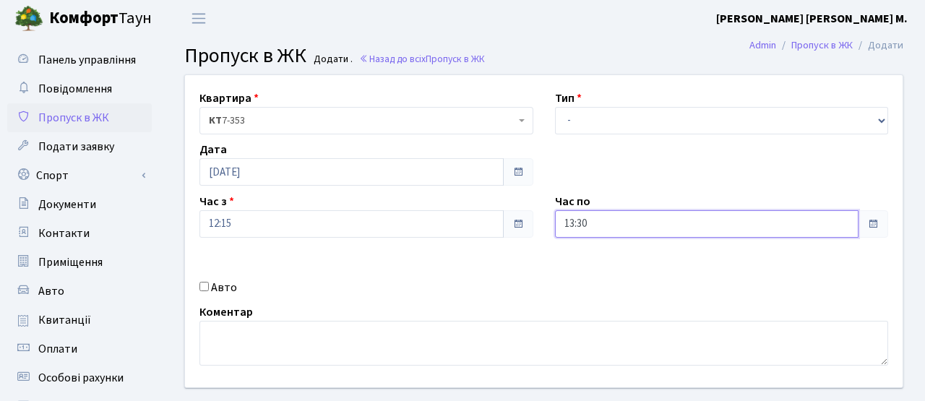
click at [593, 227] on input "13:30" at bounding box center [707, 223] width 304 height 27
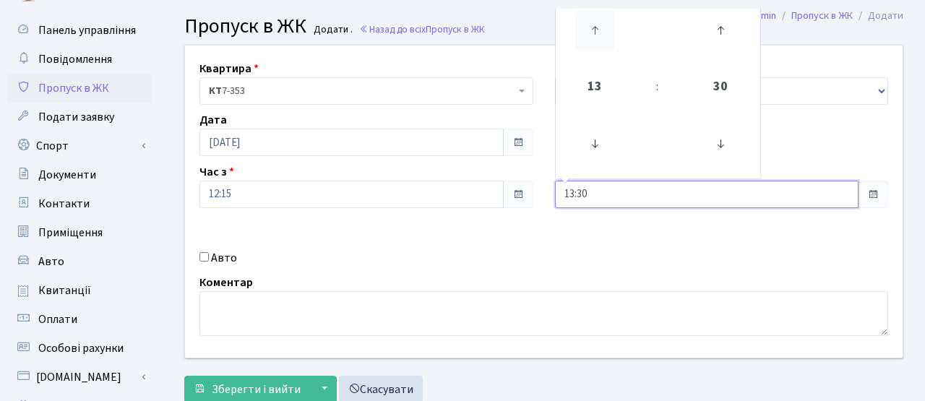
click at [599, 33] on icon at bounding box center [594, 30] width 39 height 39
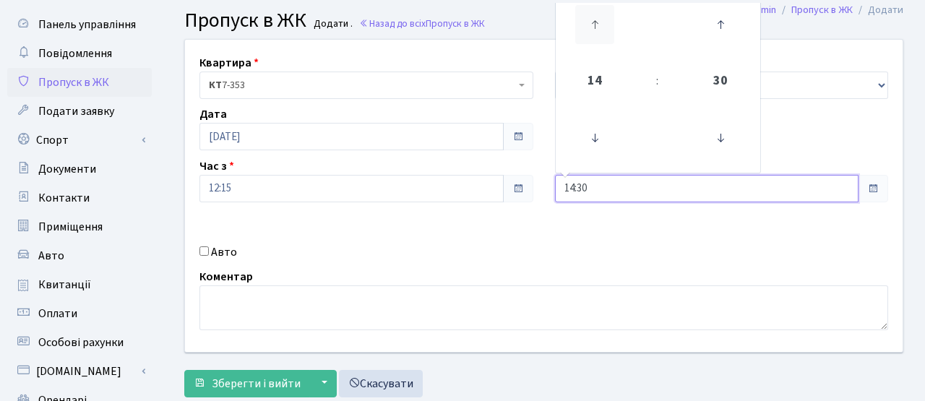
click at [599, 33] on icon at bounding box center [594, 24] width 39 height 39
type input "15:30"
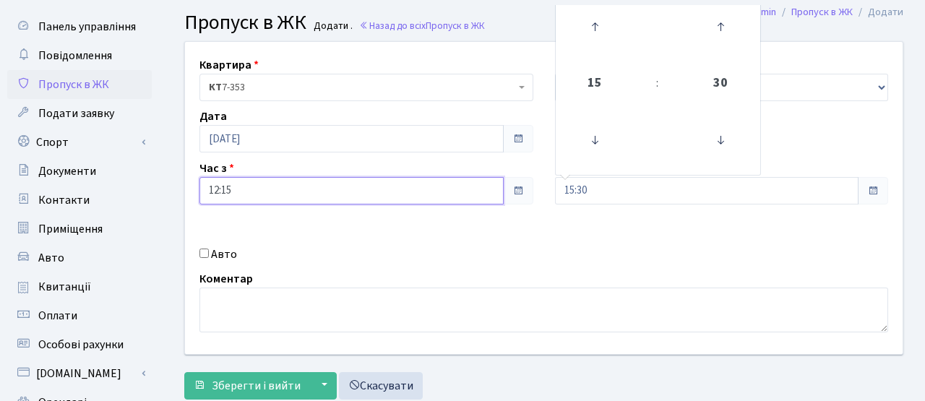
click at [307, 189] on input "12:15" at bounding box center [352, 190] width 304 height 27
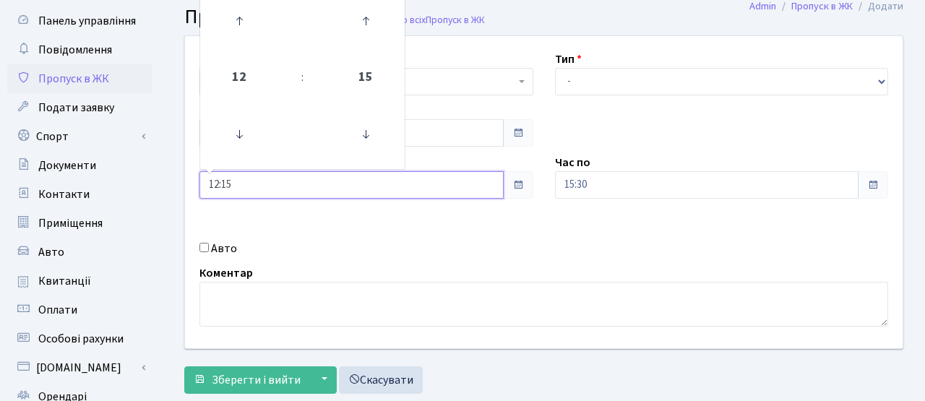
scroll to position [45, 0]
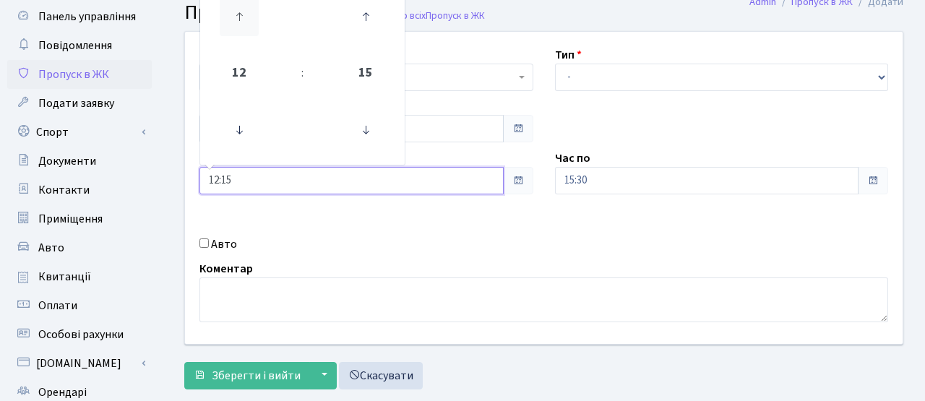
click at [238, 34] on icon at bounding box center [239, 16] width 39 height 39
click at [238, 33] on icon at bounding box center [239, 16] width 39 height 39
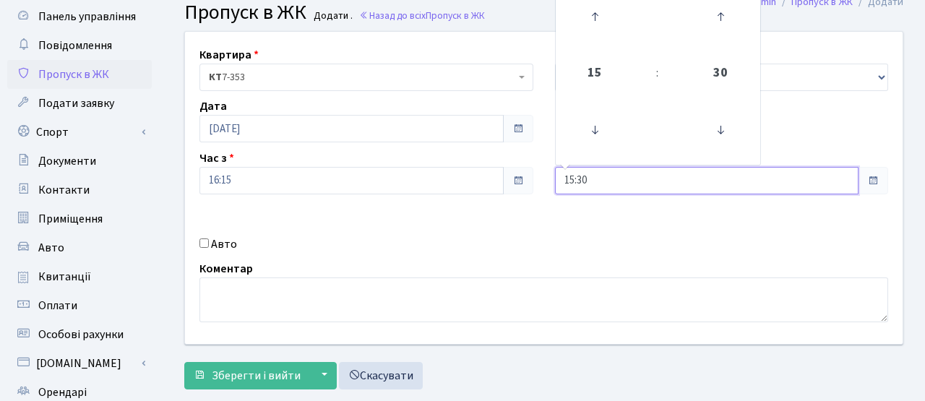
click at [632, 182] on input "15:30" at bounding box center [707, 180] width 304 height 27
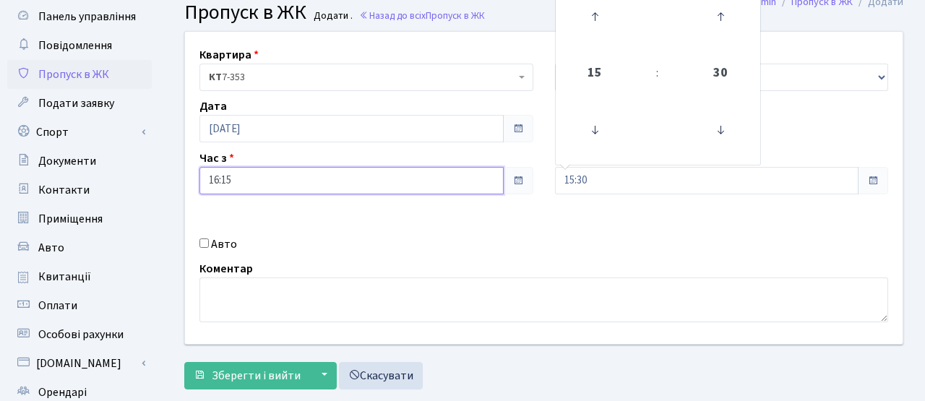
click at [296, 189] on input "16:15" at bounding box center [352, 180] width 304 height 27
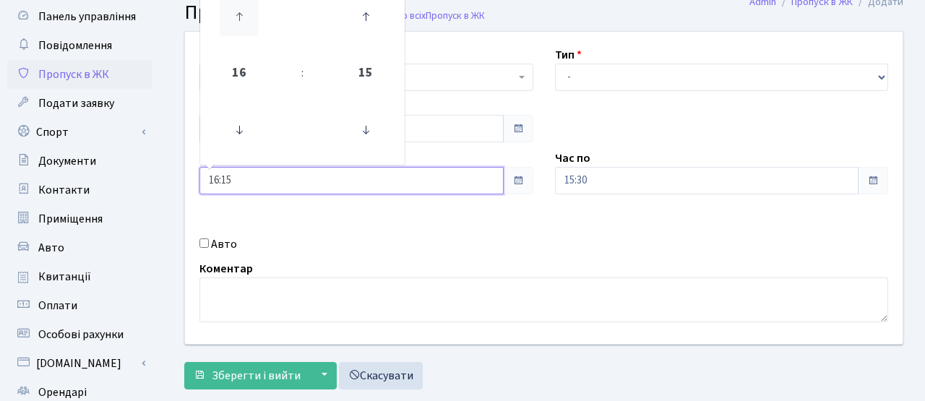
click at [239, 25] on icon at bounding box center [239, 16] width 39 height 39
click at [236, 127] on icon at bounding box center [239, 130] width 39 height 39
type input "16:15"
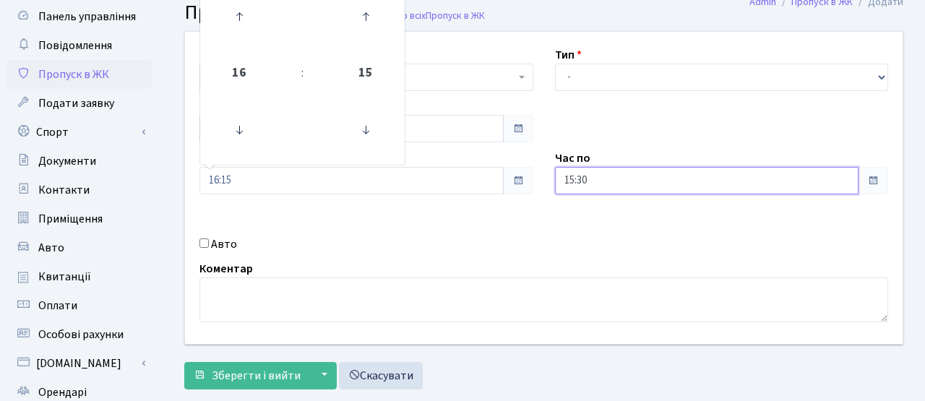
click at [609, 179] on input "15:30" at bounding box center [707, 180] width 304 height 27
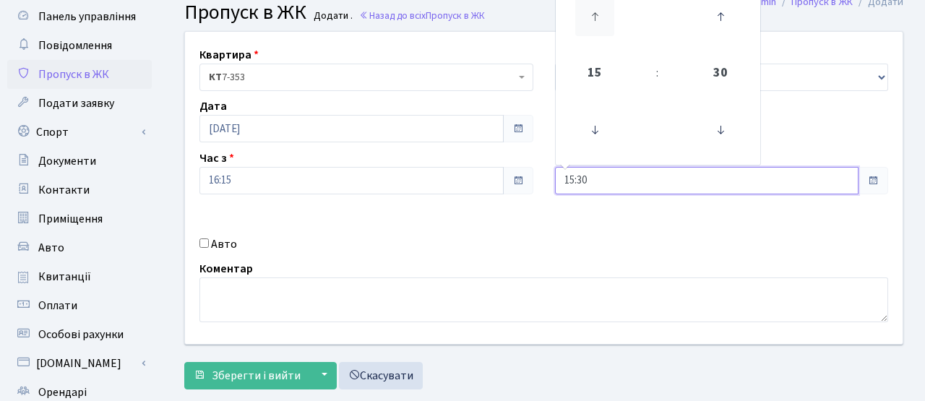
click at [589, 12] on icon at bounding box center [594, 16] width 39 height 39
click at [590, 12] on icon at bounding box center [594, 16] width 39 height 39
type input "18:30"
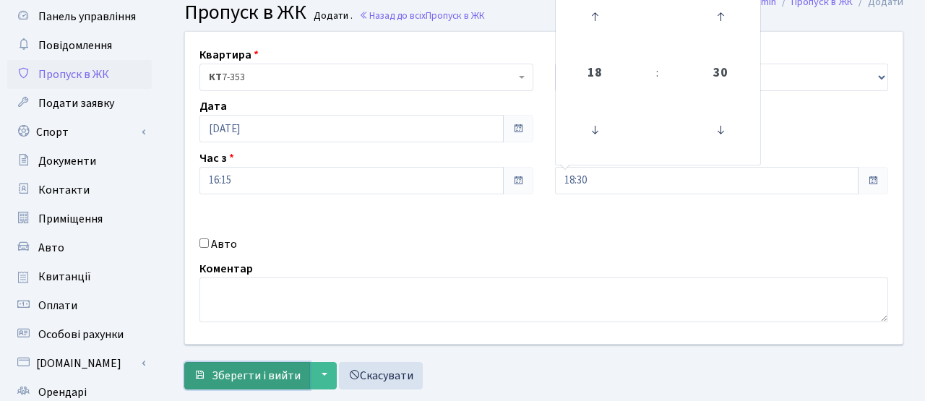
click at [274, 368] on span "Зберегти і вийти" at bounding box center [256, 376] width 89 height 16
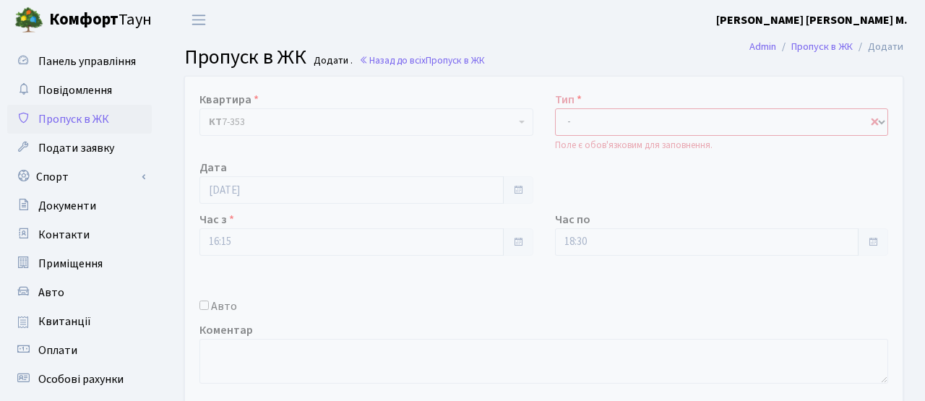
click at [577, 125] on select "- Доставка Таксі Гості Сервіс" at bounding box center [722, 121] width 334 height 27
select select "3"
click at [555, 108] on select "- Доставка Таксі Гості Сервіс" at bounding box center [722, 121] width 334 height 27
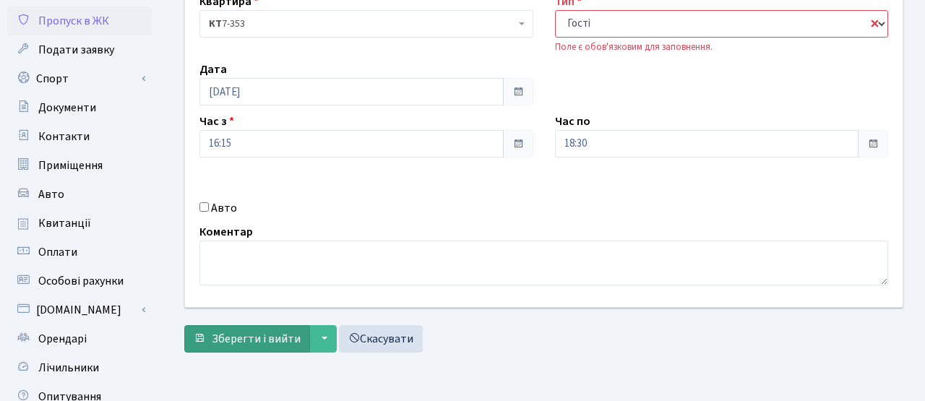
scroll to position [103, 0]
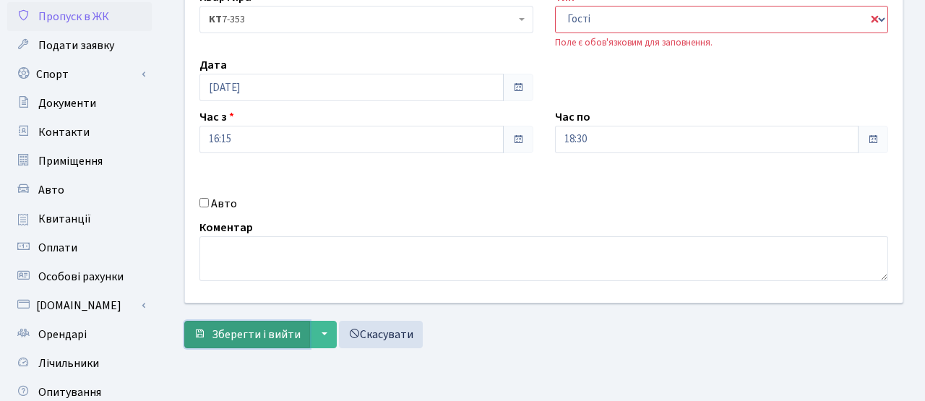
click at [283, 334] on span "Зберегти і вийти" at bounding box center [256, 335] width 89 height 16
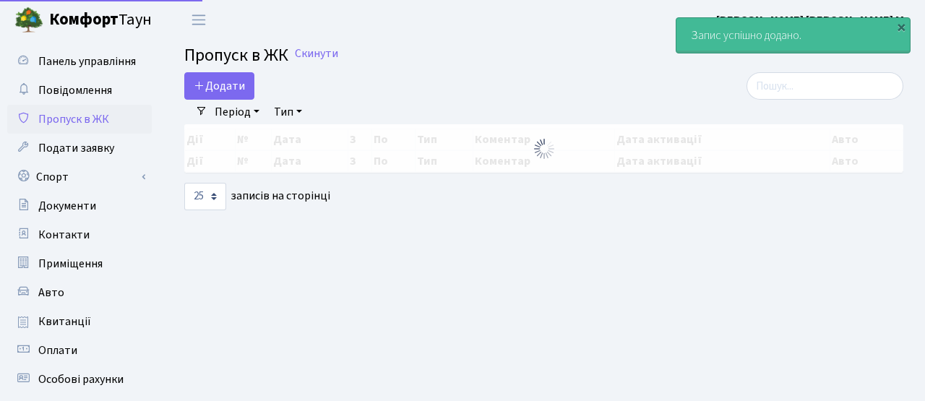
select select "25"
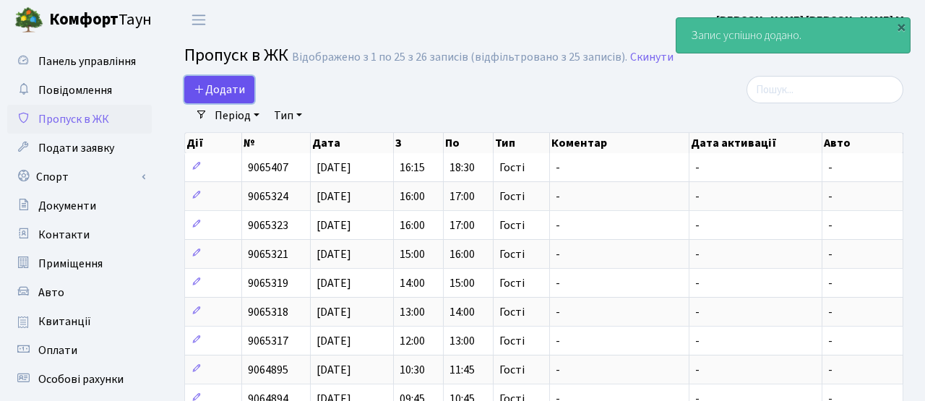
click at [242, 93] on span "Додати" at bounding box center [219, 90] width 51 height 16
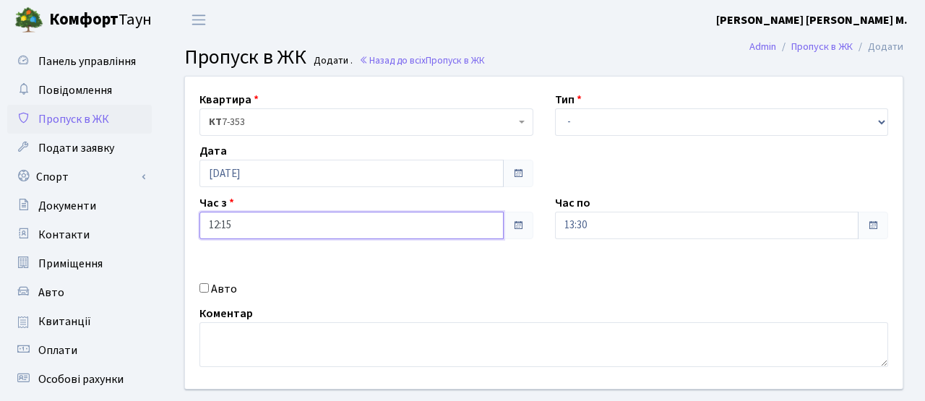
click at [454, 226] on input "12:15" at bounding box center [352, 225] width 304 height 27
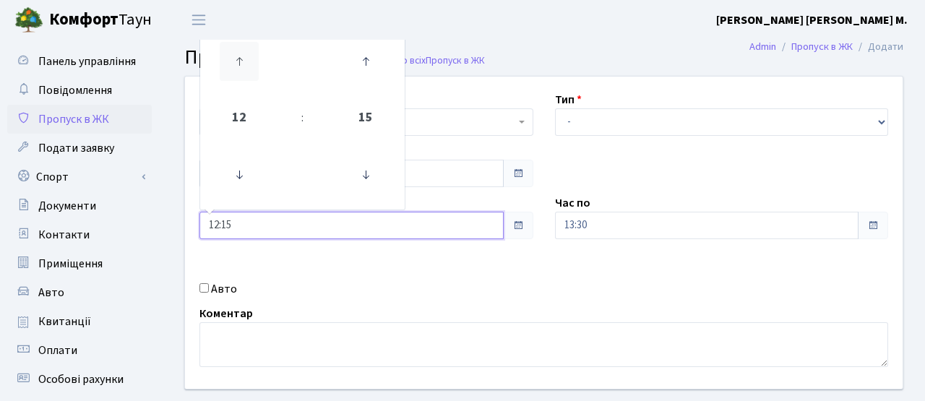
click at [238, 69] on icon at bounding box center [239, 61] width 39 height 39
click at [239, 69] on icon at bounding box center [239, 61] width 39 height 39
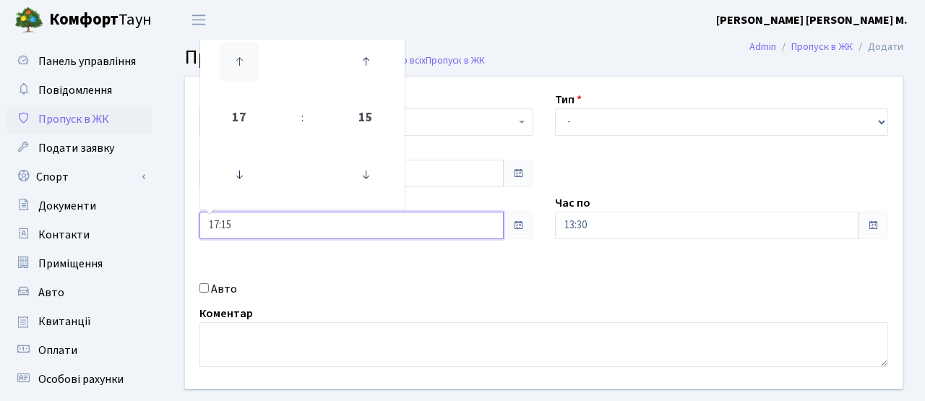
click at [239, 69] on icon at bounding box center [239, 61] width 39 height 39
type input "18:15"
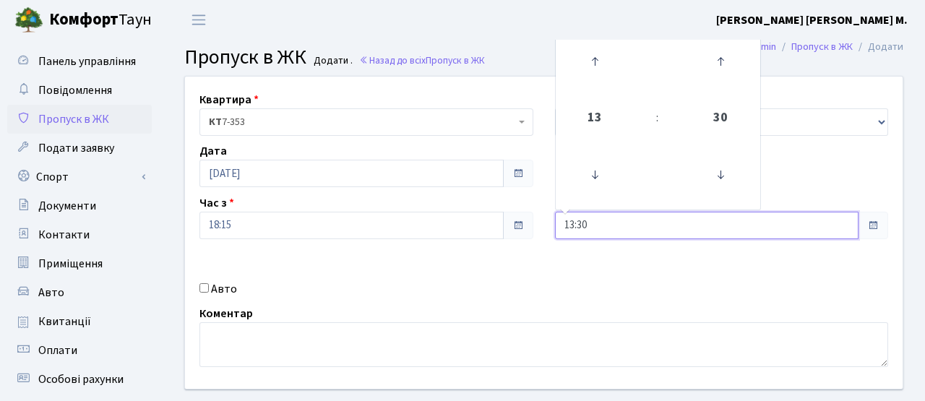
click at [719, 230] on input "13:30" at bounding box center [707, 225] width 304 height 27
click at [594, 61] on icon at bounding box center [594, 61] width 39 height 39
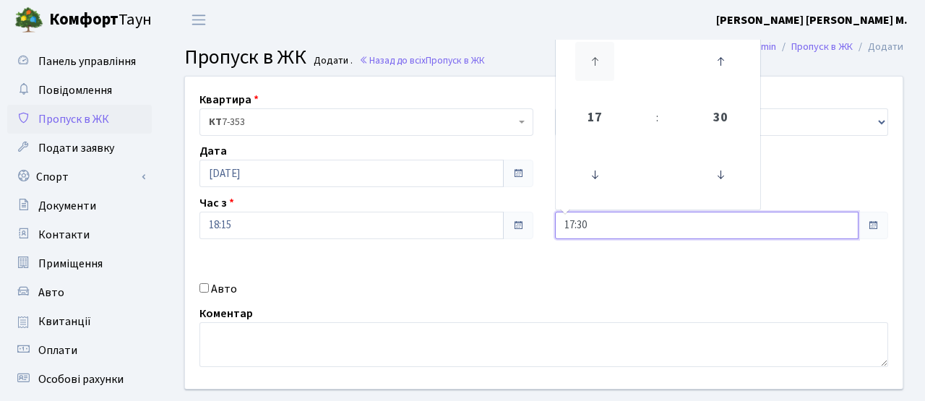
click at [594, 61] on icon at bounding box center [594, 61] width 39 height 39
type input "19:30"
drag, startPoint x: 451, startPoint y: 281, endPoint x: 539, endPoint y: 199, distance: 120.2
click at [451, 281] on div "Авто" at bounding box center [367, 289] width 356 height 17
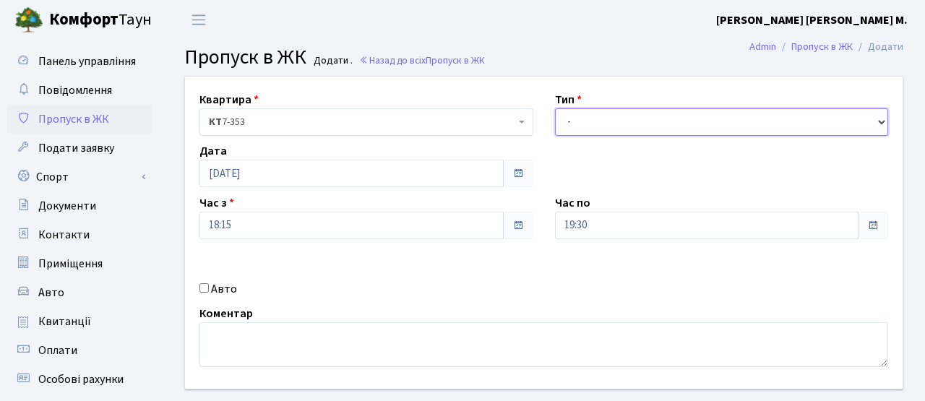
click at [628, 129] on select "- Доставка Таксі Гості Сервіс" at bounding box center [722, 121] width 334 height 27
select select "3"
click at [555, 108] on select "- Доставка Таксі Гості Сервіс" at bounding box center [722, 121] width 334 height 27
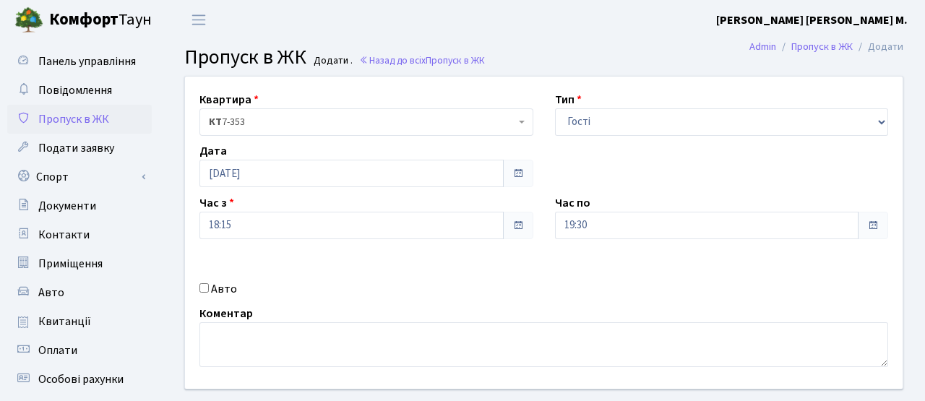
click at [520, 264] on div "Квартира <b>КТ</b>&nbsp;&nbsp;&nbsp;&nbsp;7-353 <b>КТ</b>&nbsp;&nbsp;&nbsp;&nbs…" at bounding box center [544, 233] width 740 height 312
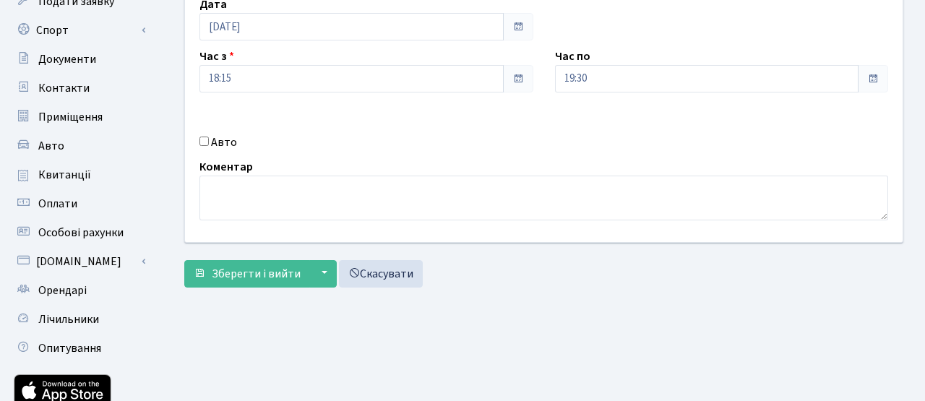
scroll to position [168, 0]
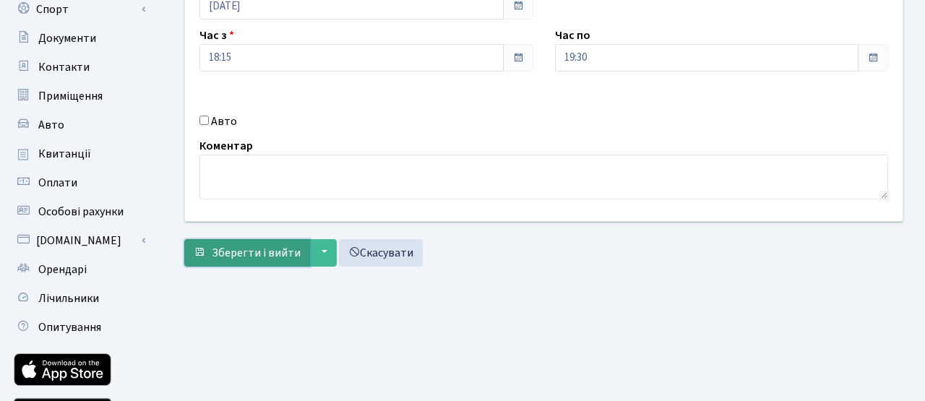
click at [257, 254] on span "Зберегти і вийти" at bounding box center [256, 253] width 89 height 16
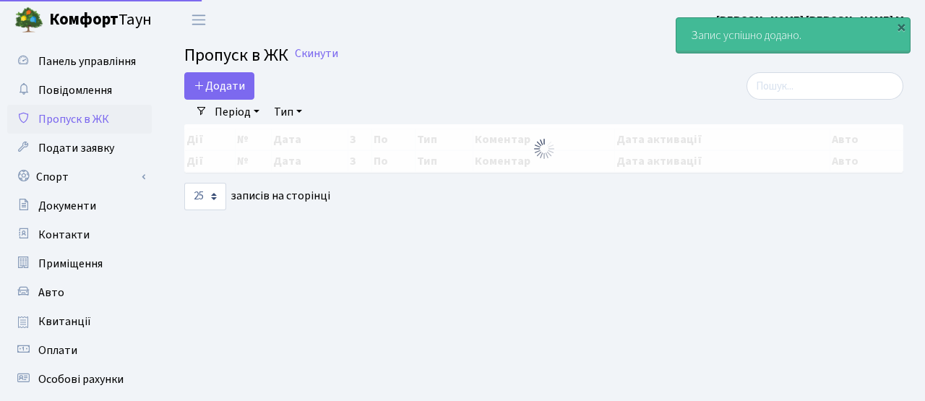
select select "25"
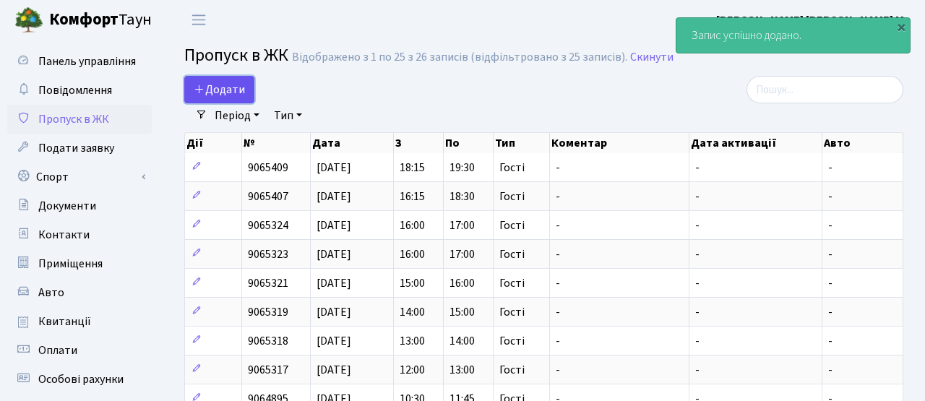
click at [227, 90] on span "Додати" at bounding box center [219, 90] width 51 height 16
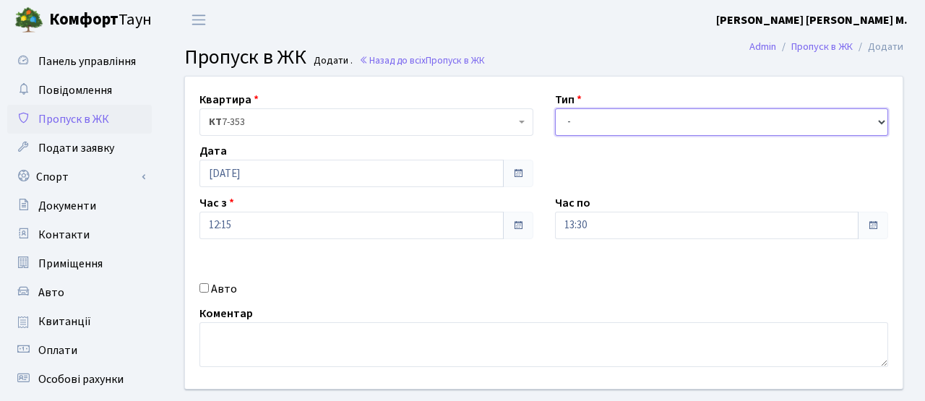
click at [591, 134] on select "- Доставка Таксі Гості Сервіс" at bounding box center [722, 121] width 334 height 27
select select "3"
click at [555, 108] on select "- Доставка Таксі Гості Сервіс" at bounding box center [722, 121] width 334 height 27
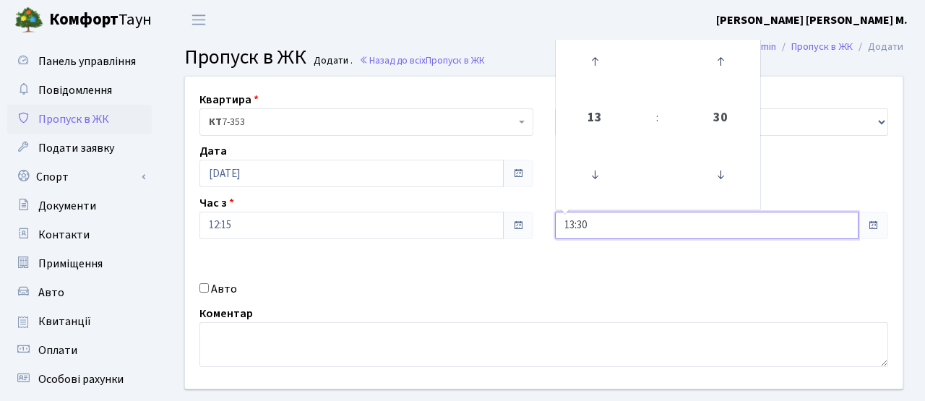
click at [594, 223] on input "13:30" at bounding box center [707, 225] width 304 height 27
click at [610, 55] on icon at bounding box center [594, 61] width 39 height 39
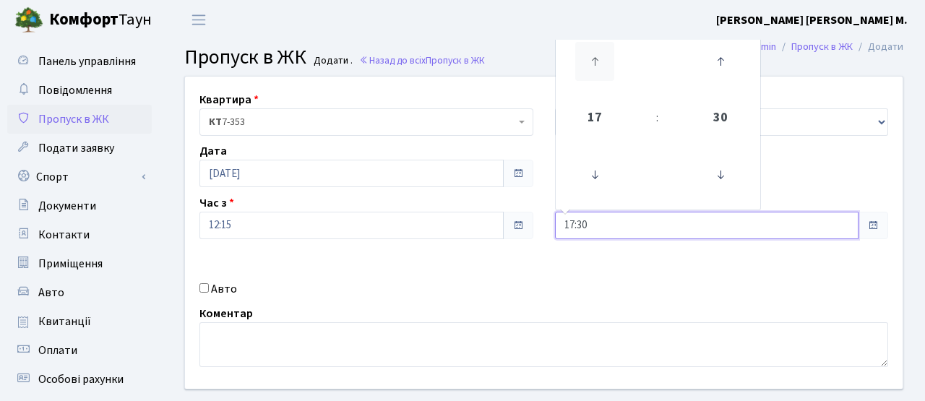
click at [610, 55] on icon at bounding box center [594, 61] width 39 height 39
type input "20:30"
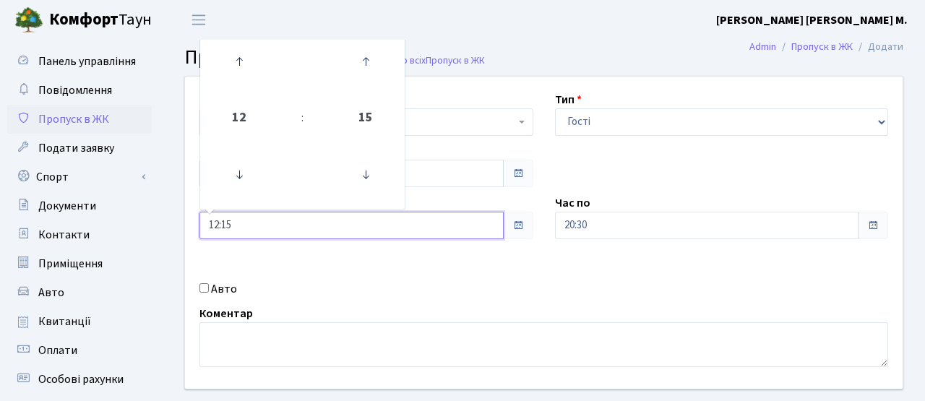
click at [393, 221] on input "12:15" at bounding box center [352, 225] width 304 height 27
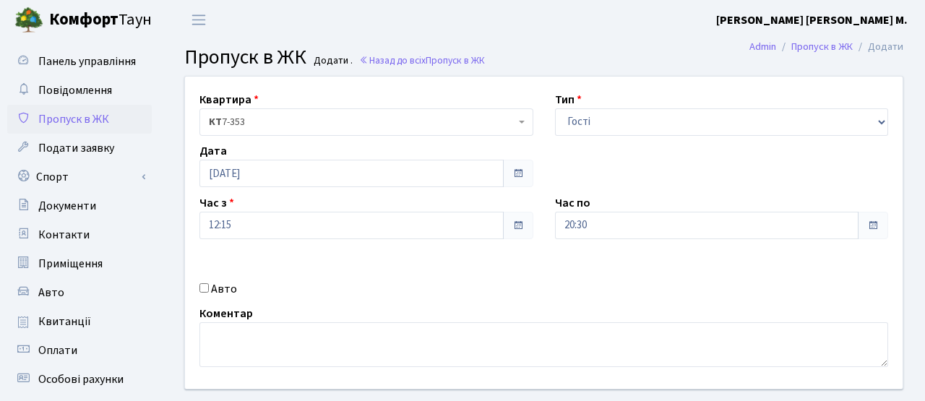
click at [219, 38] on header "Комфорт Таун Туракулова О. М. Мій обліковий запис Вийти" at bounding box center [462, 20] width 925 height 40
click at [283, 223] on input "12:15" at bounding box center [352, 225] width 304 height 27
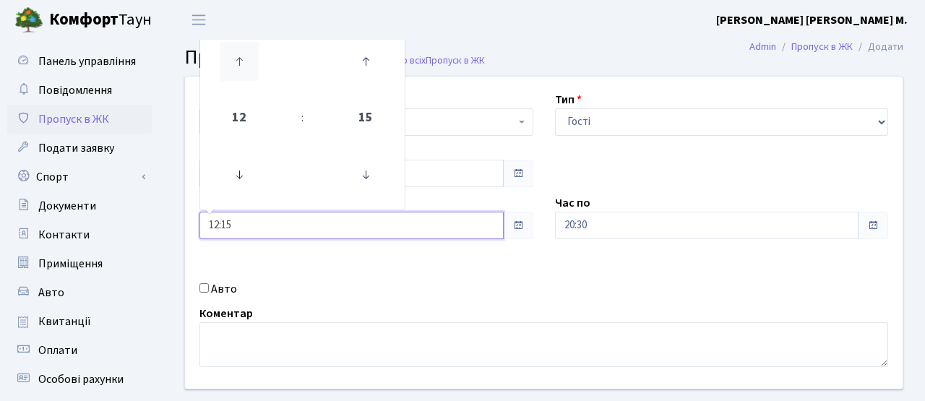
click at [227, 66] on icon at bounding box center [239, 61] width 39 height 39
click at [228, 66] on icon at bounding box center [239, 61] width 39 height 39
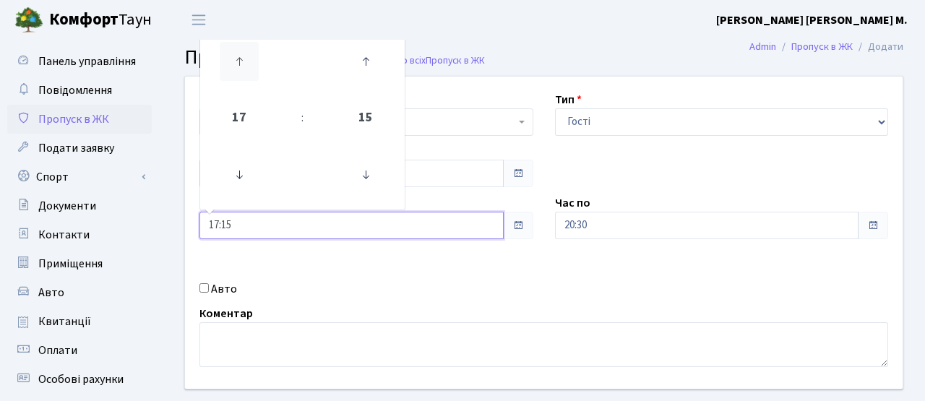
click at [228, 66] on icon at bounding box center [239, 61] width 39 height 39
type input "19:15"
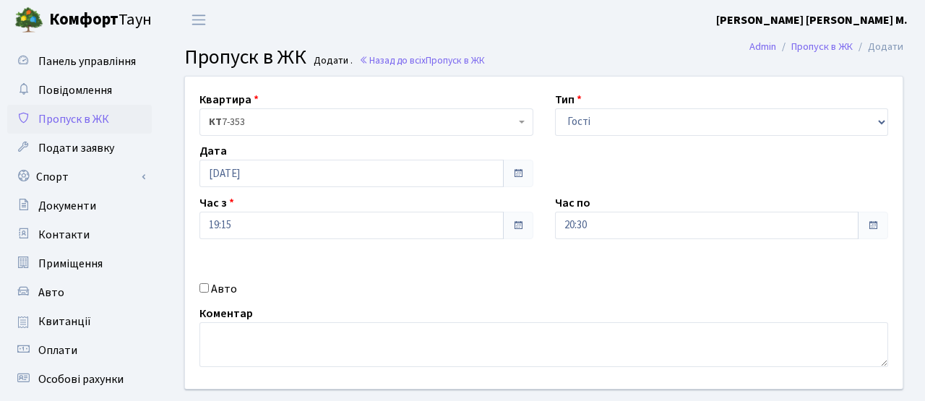
click at [364, 275] on div "Квартира <b>КТ</b>&nbsp;&nbsp;&nbsp;&nbsp;7-353 <b>КТ</b>&nbsp;&nbsp;&nbsp;&nbs…" at bounding box center [544, 233] width 740 height 312
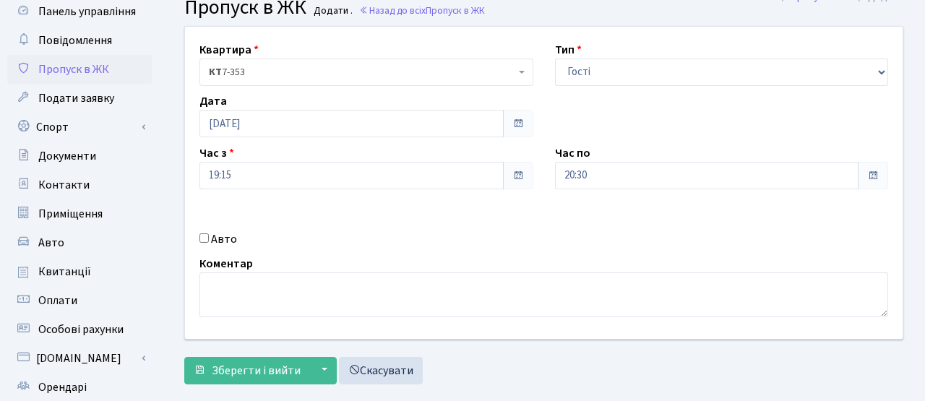
scroll to position [145, 0]
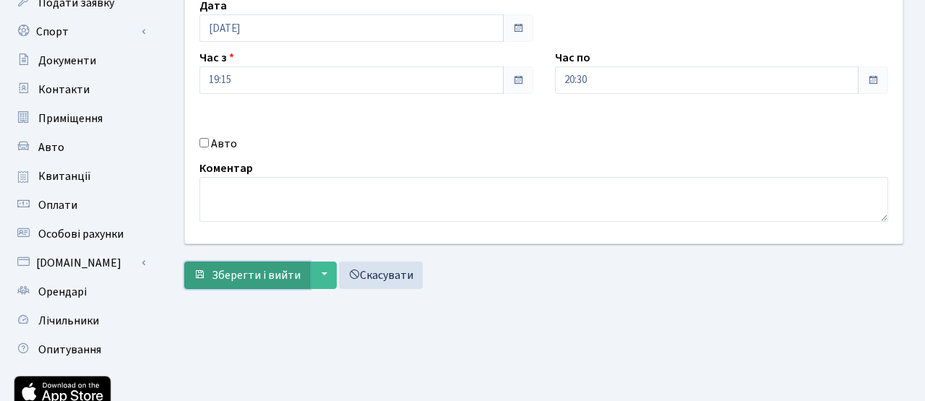
click at [271, 273] on span "Зберегти і вийти" at bounding box center [256, 275] width 89 height 16
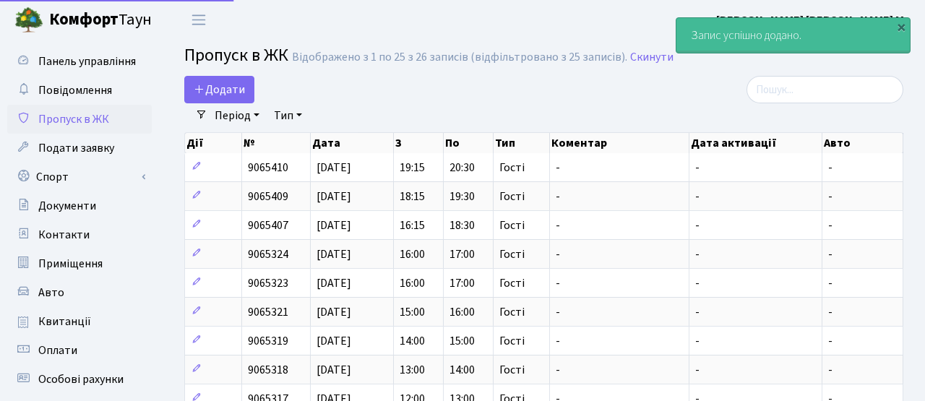
select select "25"
click at [219, 87] on span "Додати" at bounding box center [219, 90] width 51 height 16
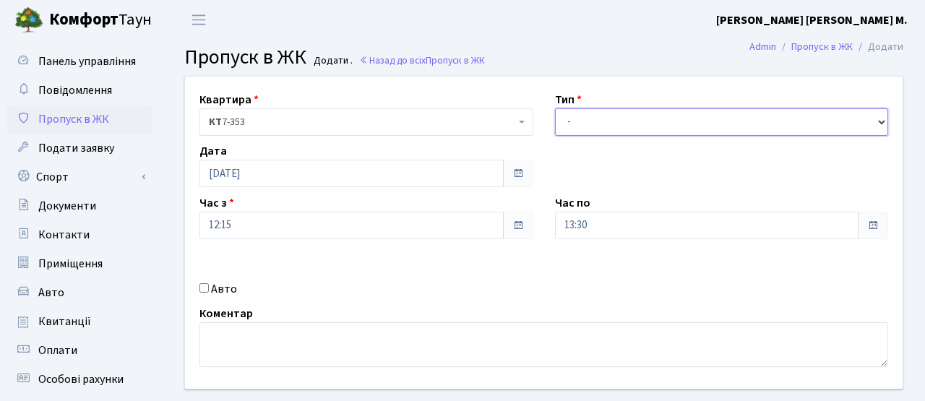
click at [625, 120] on select "- Доставка Таксі Гості Сервіс" at bounding box center [722, 121] width 334 height 27
select select "3"
click at [555, 108] on select "- Доставка Таксі Гості Сервіс" at bounding box center [722, 121] width 334 height 27
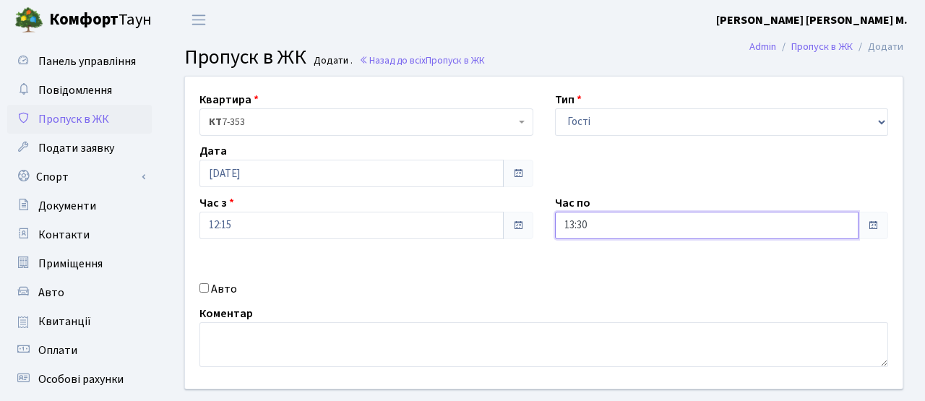
click at [604, 224] on input "13:30" at bounding box center [707, 225] width 304 height 27
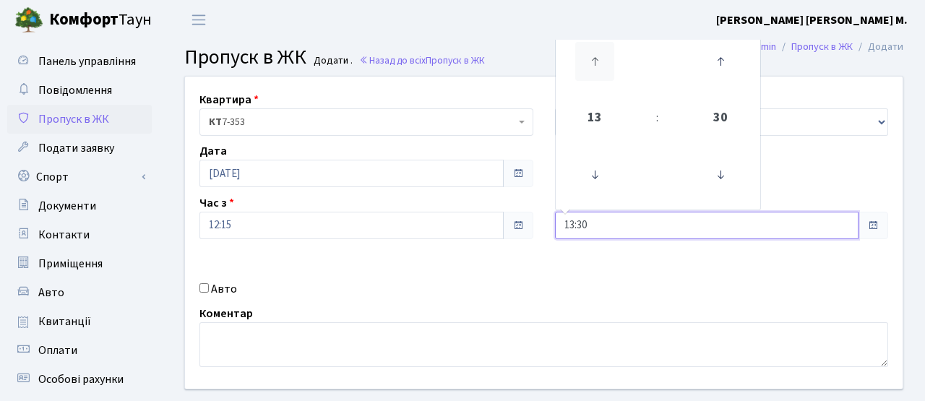
click at [598, 69] on icon at bounding box center [594, 61] width 39 height 39
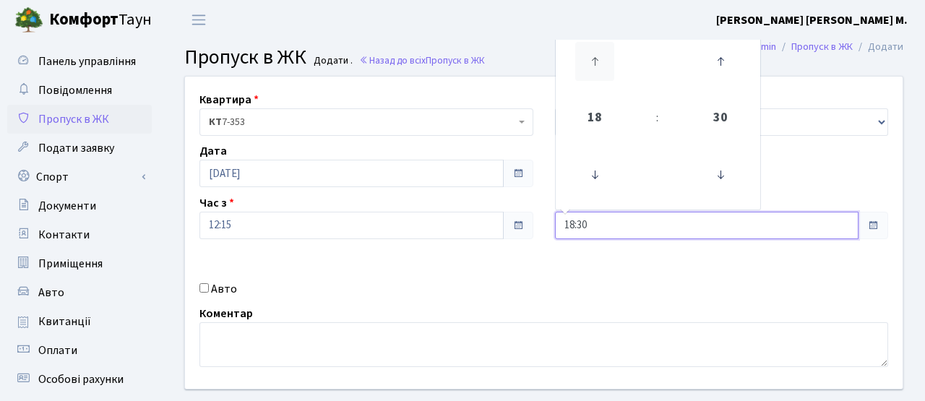
click at [598, 69] on icon at bounding box center [594, 61] width 39 height 39
type input "22:30"
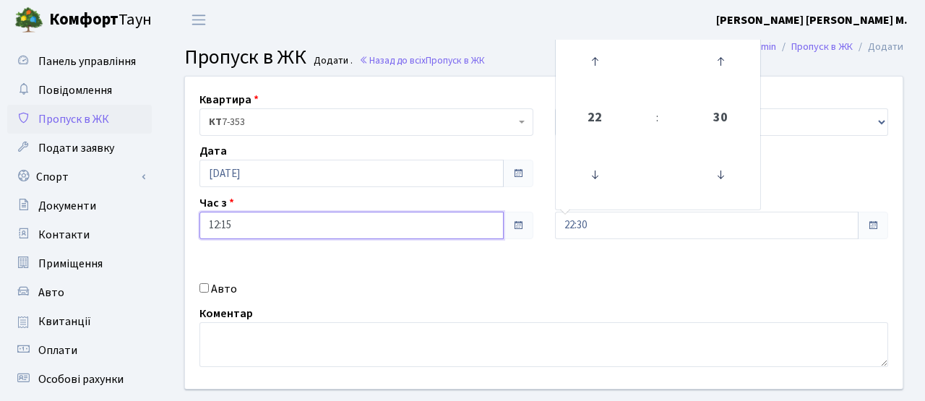
click at [341, 229] on input "12:15" at bounding box center [352, 225] width 304 height 27
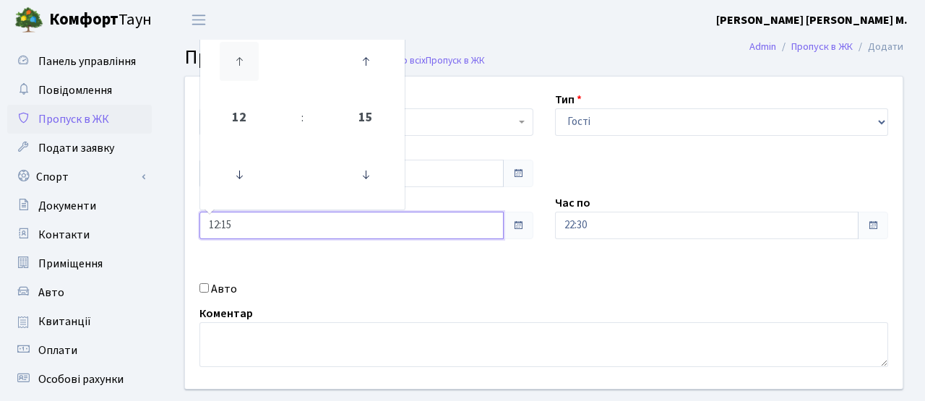
click at [247, 67] on icon at bounding box center [239, 61] width 39 height 39
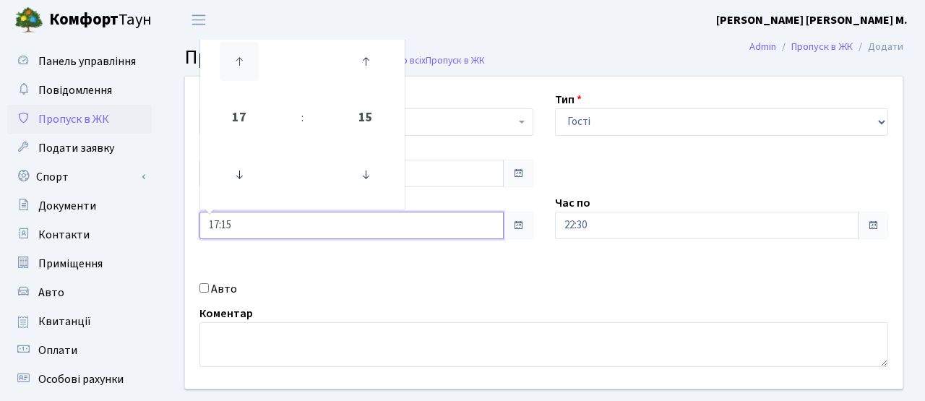
click at [247, 67] on icon at bounding box center [239, 61] width 39 height 39
type input "20:15"
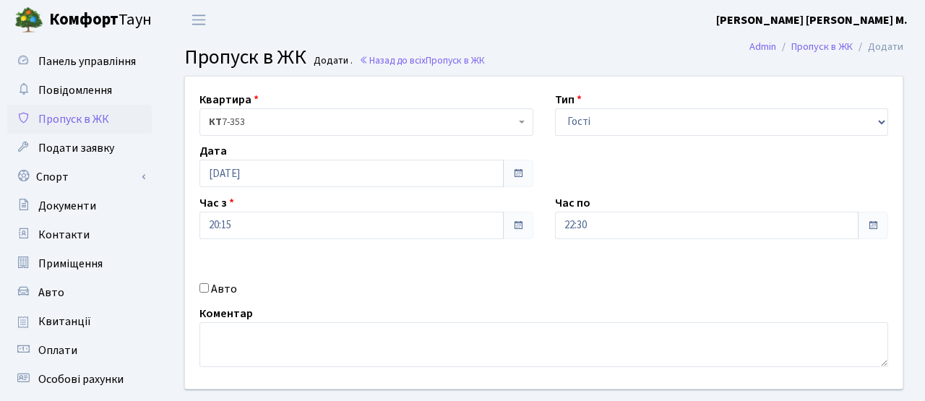
click at [436, 307] on div "Коментар" at bounding box center [544, 336] width 711 height 62
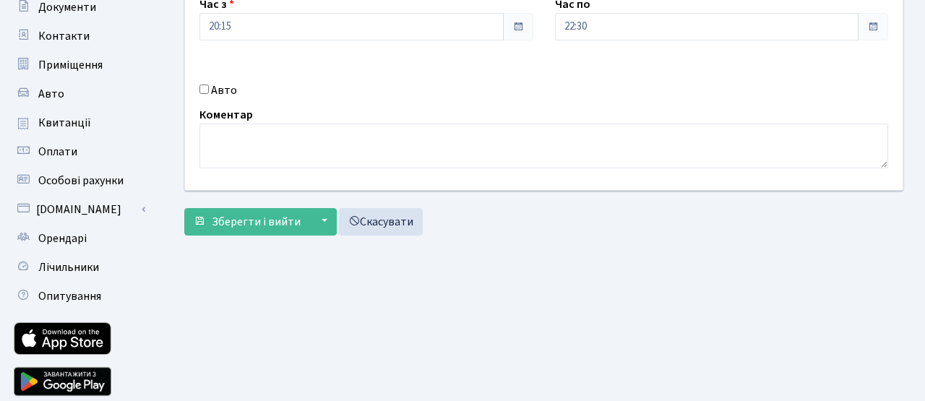
scroll to position [249, 0]
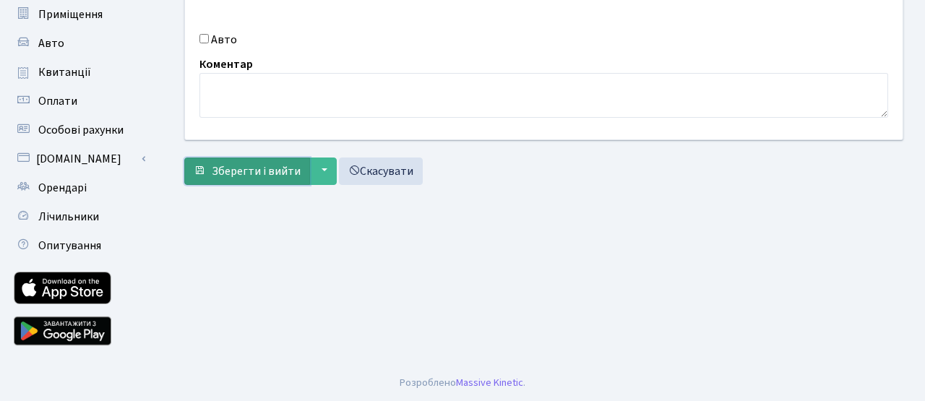
click at [257, 172] on span "Зберегти і вийти" at bounding box center [256, 171] width 89 height 16
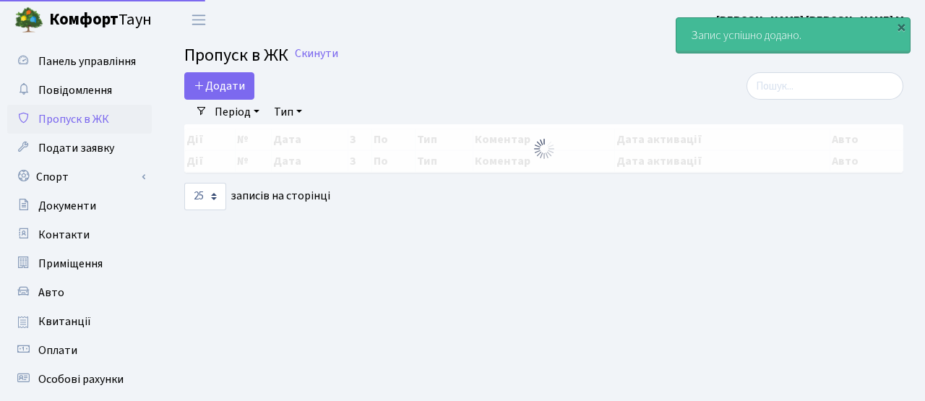
select select "25"
